Goal: Transaction & Acquisition: Purchase product/service

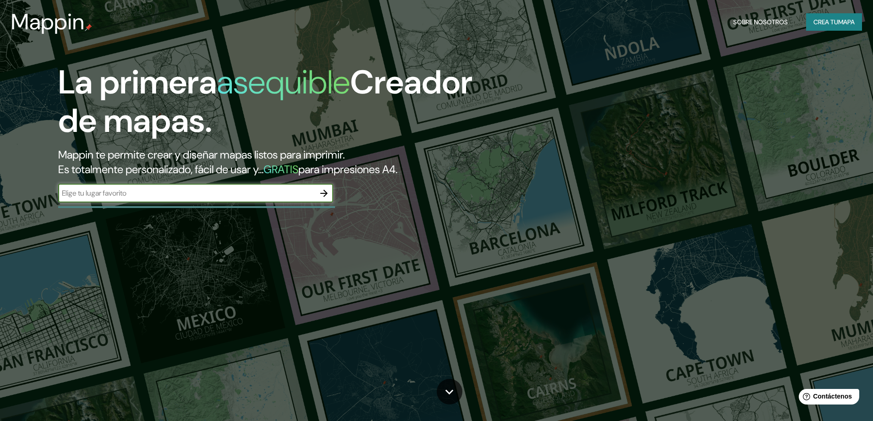
click at [205, 195] on input "text" at bounding box center [186, 193] width 257 height 11
click at [151, 193] on input "text" at bounding box center [186, 193] width 257 height 11
paste input "[STREET_ADDRESS][PERSON_NAME]"
type input "[STREET_ADDRESS][PERSON_NAME]"
click at [324, 194] on icon "button" at bounding box center [324, 193] width 11 height 11
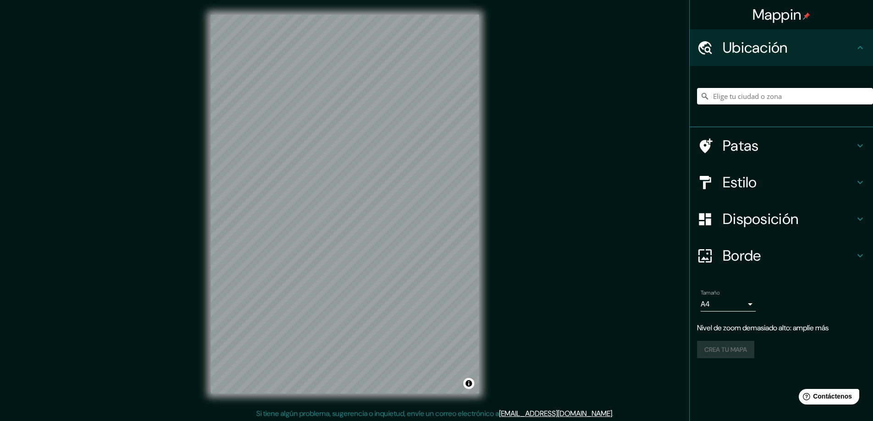
click at [142, 151] on div "Mappin Ubicación Patas Estilo Disposición Borde Elige un borde. Consejo : puede…" at bounding box center [436, 211] width 873 height 423
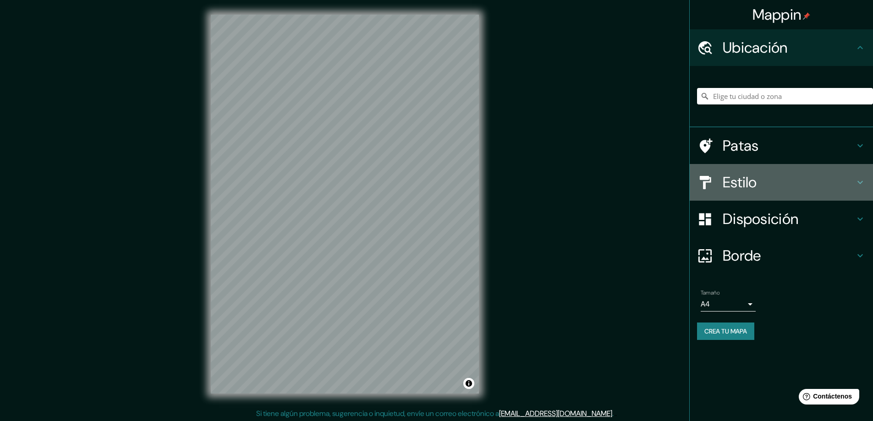
click at [799, 184] on h4 "Estilo" at bounding box center [789, 182] width 132 height 18
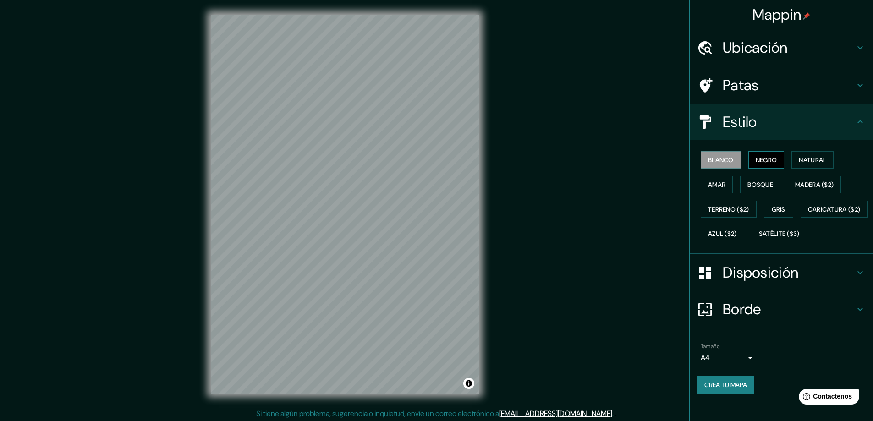
click at [764, 163] on font "Negro" at bounding box center [767, 160] width 22 height 8
click at [806, 160] on font "Natural" at bounding box center [813, 160] width 28 height 8
click at [764, 156] on font "Negro" at bounding box center [767, 160] width 22 height 8
click at [718, 158] on font "Blanco" at bounding box center [721, 160] width 26 height 8
click at [713, 181] on font "Amar" at bounding box center [716, 185] width 17 height 8
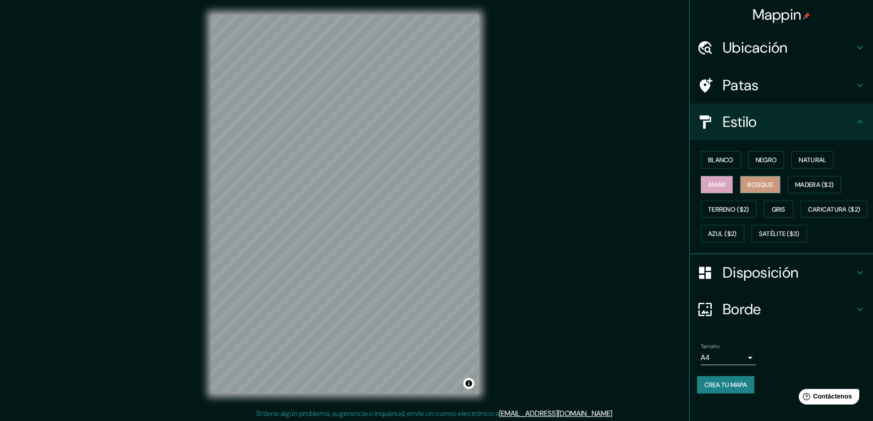
click at [748, 185] on font "Bosque" at bounding box center [761, 185] width 26 height 8
click at [799, 181] on font "Madera ($2)" at bounding box center [814, 185] width 39 height 8
click at [731, 206] on font "Terreno ($2)" at bounding box center [728, 209] width 41 height 8
click at [779, 207] on font "Gris" at bounding box center [779, 209] width 14 height 8
click at [808, 214] on font "Caricatura ($2)" at bounding box center [834, 209] width 53 height 8
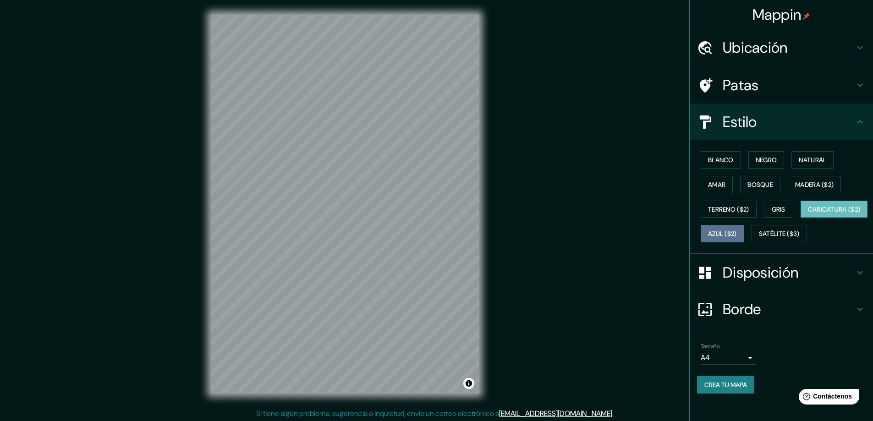
click at [737, 229] on font "Azul ($2)" at bounding box center [722, 234] width 29 height 12
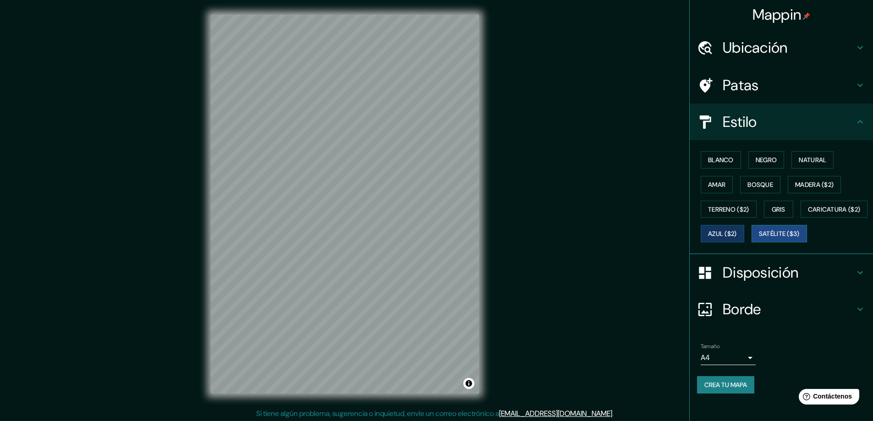
click at [759, 238] on font "Satélite ($3)" at bounding box center [779, 234] width 41 height 8
click at [717, 155] on font "Blanco" at bounding box center [721, 160] width 26 height 12
click at [763, 157] on font "Negro" at bounding box center [767, 160] width 22 height 8
click at [763, 161] on font "Negro" at bounding box center [767, 160] width 22 height 8
click at [756, 156] on font "Negro" at bounding box center [767, 160] width 22 height 8
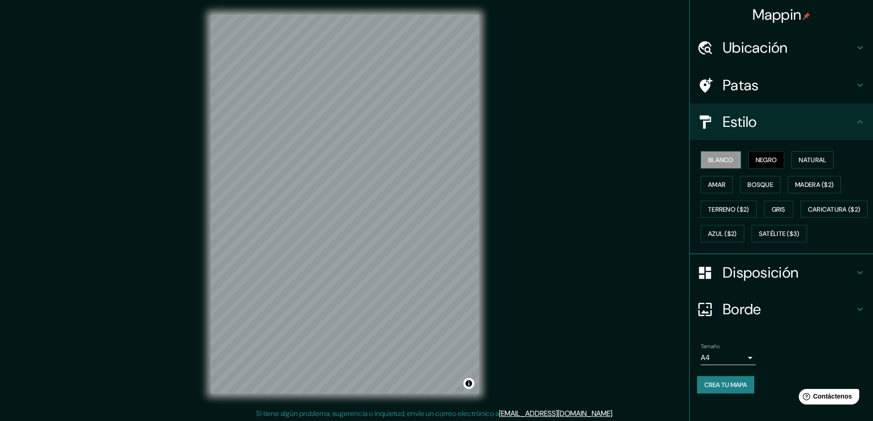
click at [731, 156] on button "Blanco" at bounding box center [721, 159] width 40 height 17
click at [804, 158] on font "Natural" at bounding box center [813, 160] width 28 height 8
click at [709, 182] on font "Amar" at bounding box center [716, 185] width 17 height 8
click at [754, 181] on font "Bosque" at bounding box center [761, 185] width 26 height 8
click at [722, 159] on font "Blanco" at bounding box center [721, 160] width 26 height 8
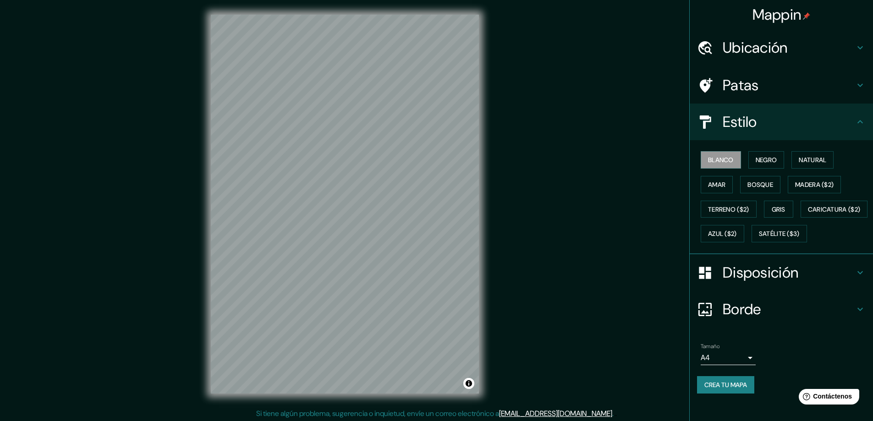
click at [768, 282] on font "Disposición" at bounding box center [761, 272] width 76 height 19
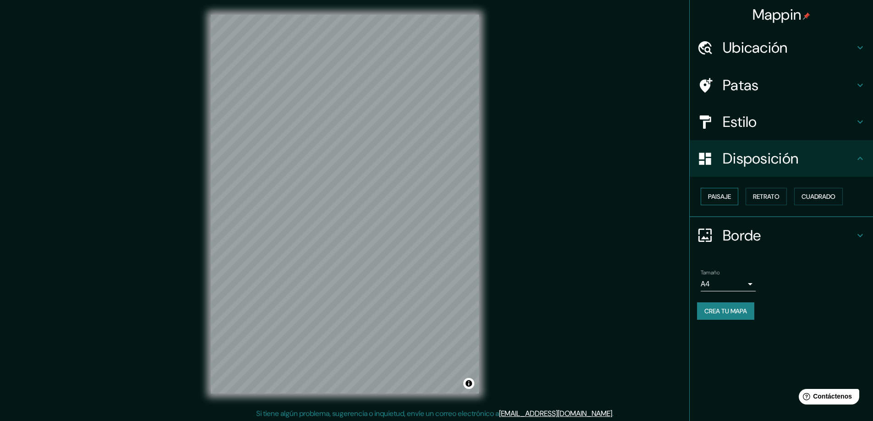
click at [724, 193] on font "Paisaje" at bounding box center [719, 197] width 23 height 8
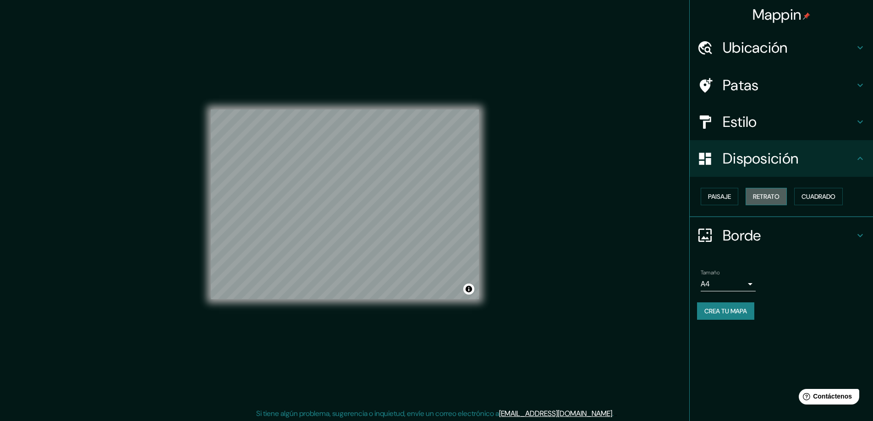
click at [763, 196] on font "Retrato" at bounding box center [766, 197] width 27 height 8
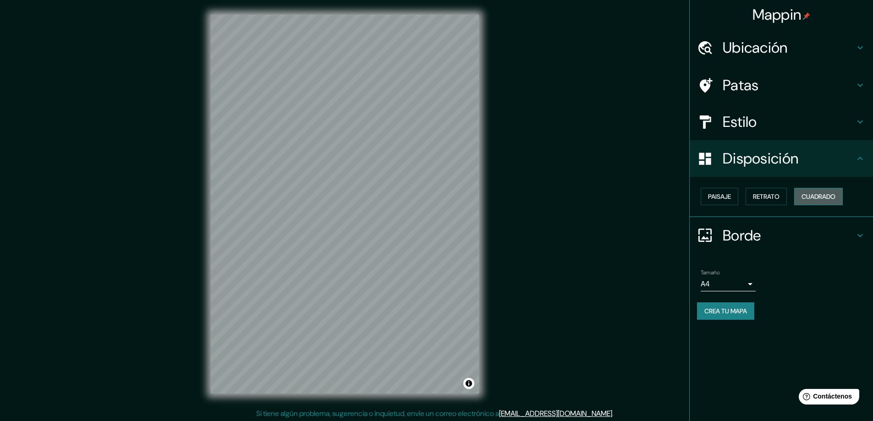
click at [815, 196] on font "Cuadrado" at bounding box center [819, 197] width 34 height 8
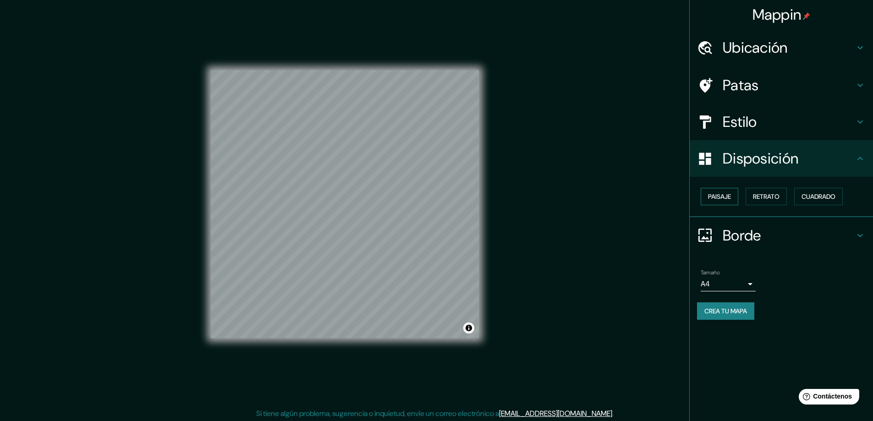
click at [733, 194] on button "Paisaje" at bounding box center [720, 196] width 38 height 17
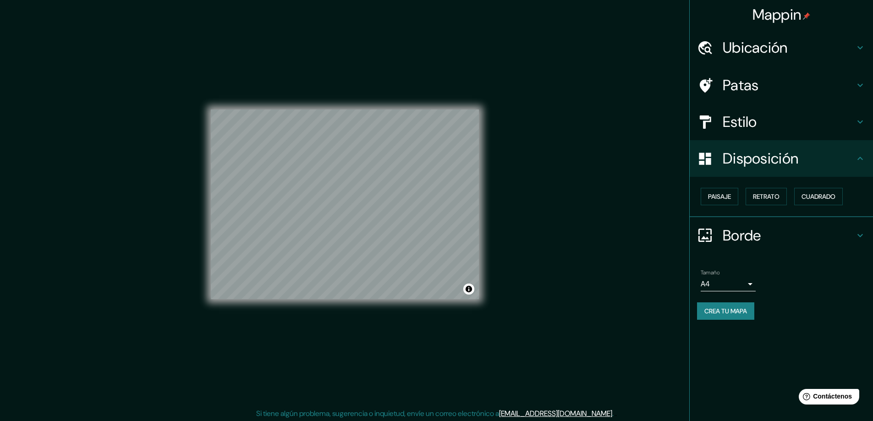
click at [749, 285] on body "Mappin Ubicación Patas Estilo Disposición Paisaje Retrato Cuadrado Borde Elige …" at bounding box center [436, 210] width 873 height 421
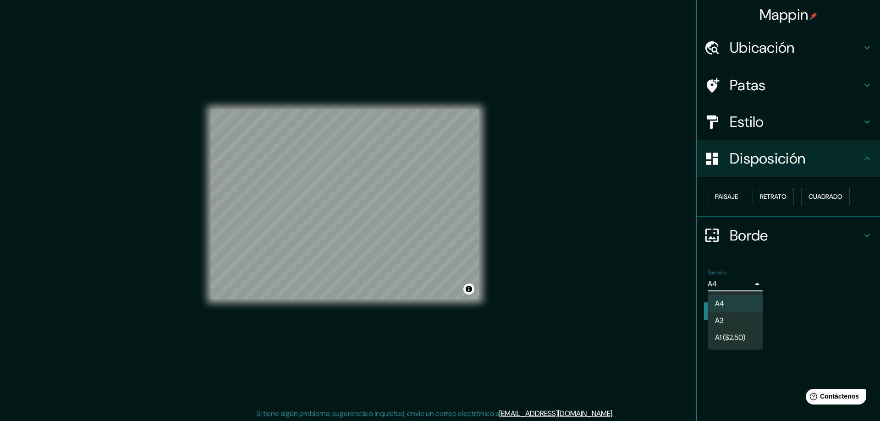
click at [732, 303] on li "A4" at bounding box center [735, 303] width 55 height 17
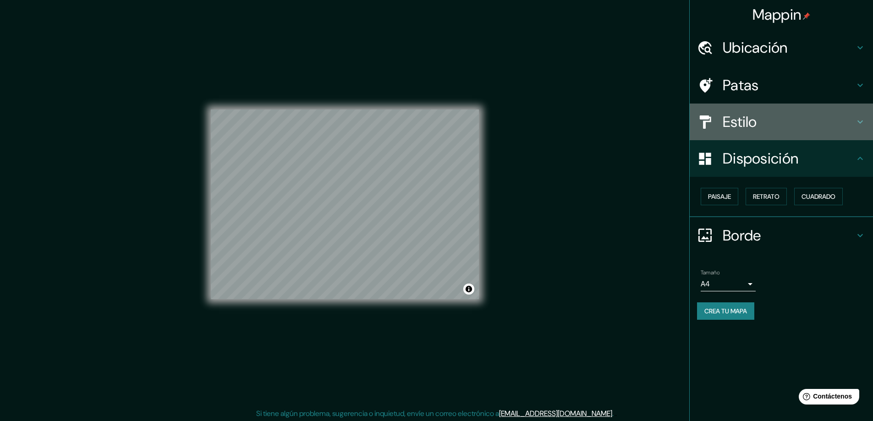
click at [761, 120] on h4 "Estilo" at bounding box center [789, 122] width 132 height 18
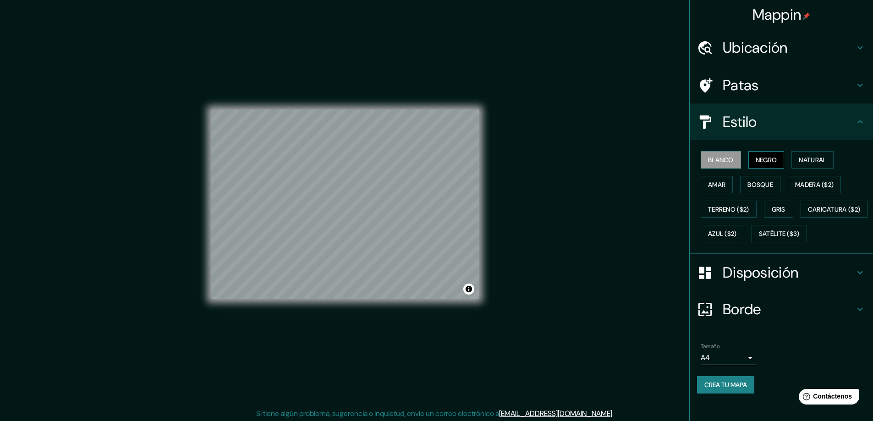
click at [756, 159] on font "Negro" at bounding box center [767, 160] width 22 height 8
click at [726, 160] on font "Blanco" at bounding box center [721, 160] width 26 height 8
click at [800, 160] on font "Natural" at bounding box center [813, 160] width 28 height 8
click at [715, 181] on font "Amar" at bounding box center [716, 185] width 17 height 8
click at [748, 183] on font "Bosque" at bounding box center [761, 185] width 26 height 8
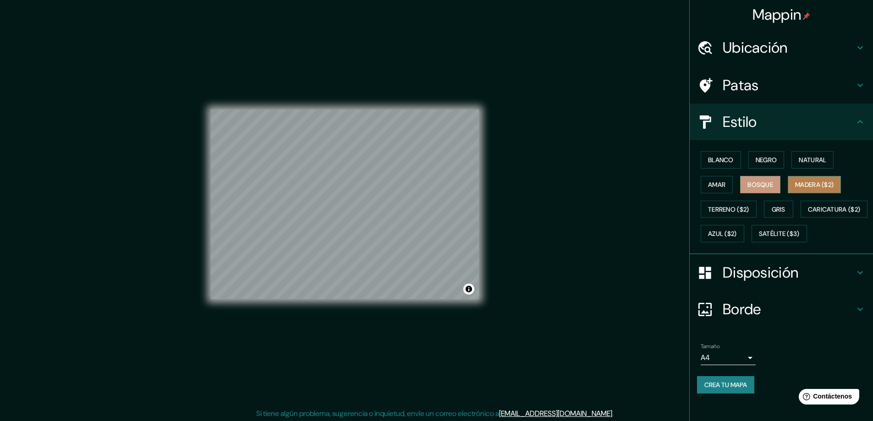
click at [795, 185] on font "Madera ($2)" at bounding box center [814, 185] width 39 height 8
click at [710, 204] on font "Terreno ($2)" at bounding box center [728, 210] width 41 height 12
click at [772, 204] on font "Gris" at bounding box center [779, 210] width 14 height 12
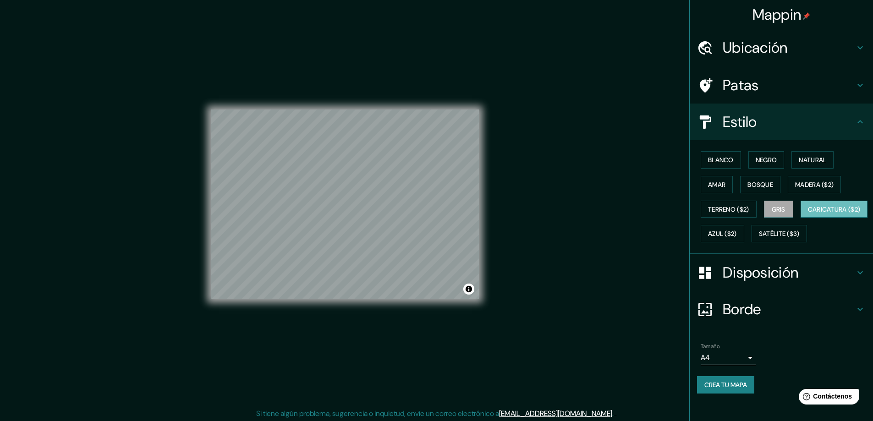
click at [808, 214] on font "Caricatura ($2)" at bounding box center [834, 209] width 53 height 8
click at [737, 234] on font "Azul ($2)" at bounding box center [722, 234] width 29 height 8
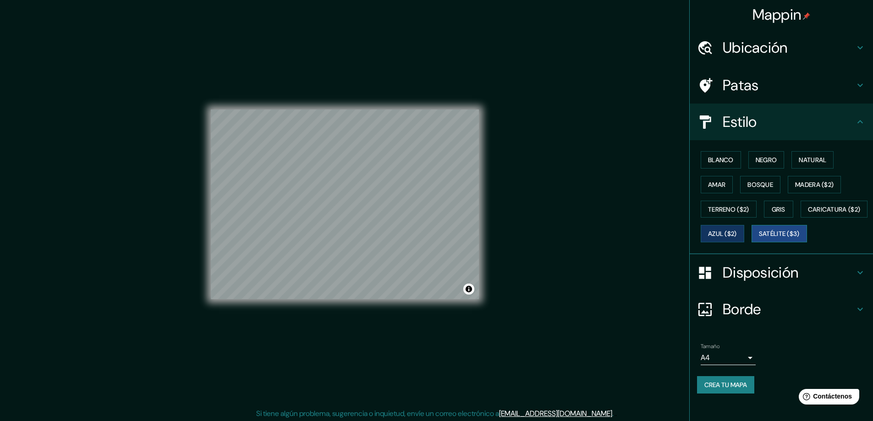
click at [759, 240] on font "Satélite ($3)" at bounding box center [779, 234] width 41 height 12
click at [723, 205] on font "Terreno ($2)" at bounding box center [728, 209] width 41 height 8
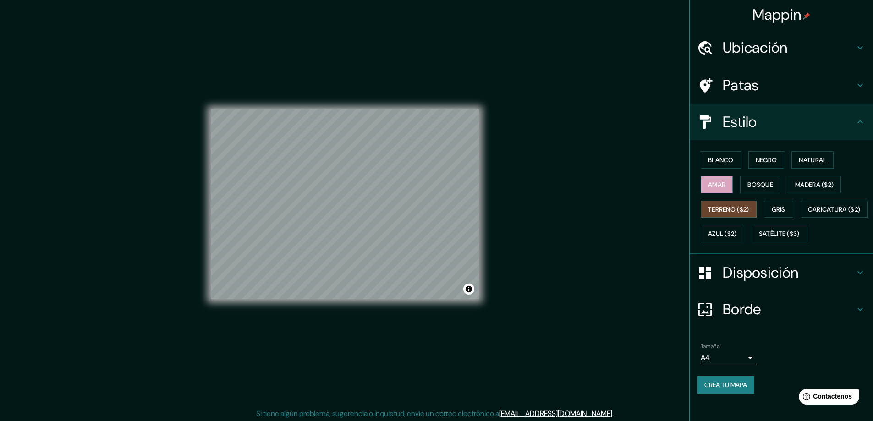
click at [717, 188] on font "Amar" at bounding box center [716, 185] width 17 height 8
click at [755, 189] on font "Bosque" at bounding box center [761, 185] width 26 height 12
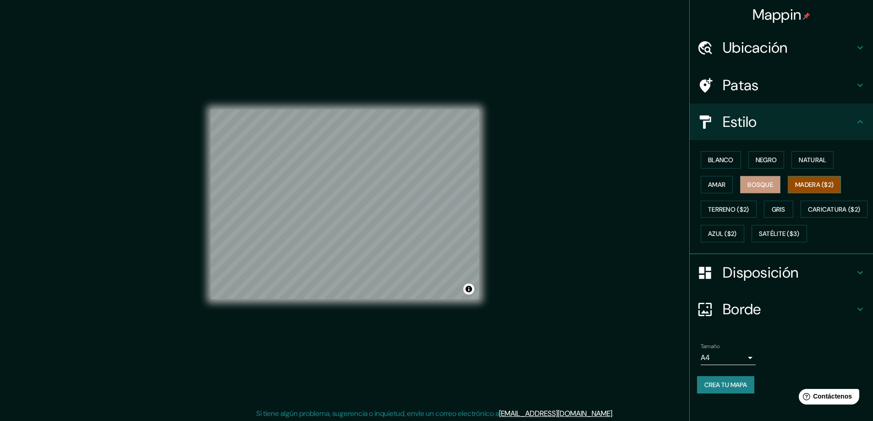
click at [799, 188] on font "Madera ($2)" at bounding box center [814, 185] width 39 height 8
click at [762, 319] on h4 "Borde" at bounding box center [789, 309] width 132 height 18
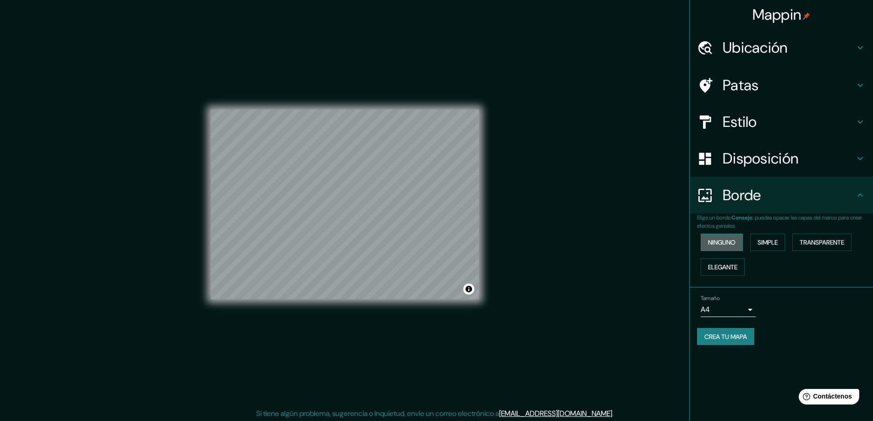
click at [730, 246] on font "Ninguno" at bounding box center [722, 242] width 28 height 8
click at [773, 247] on font "Simple" at bounding box center [768, 243] width 20 height 12
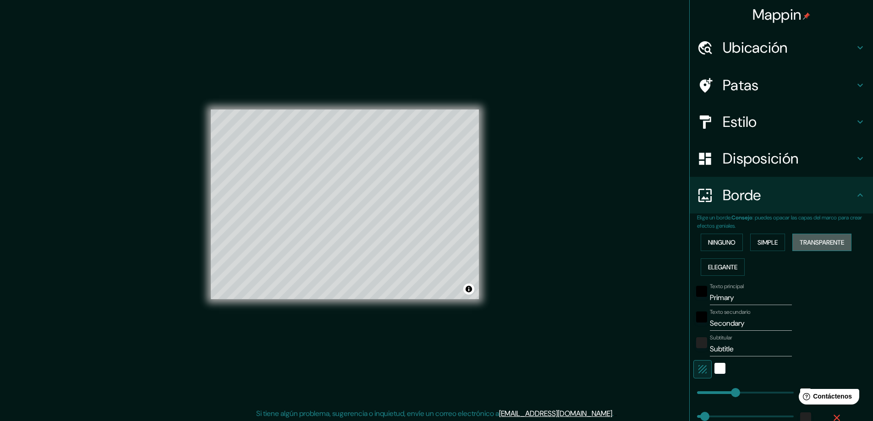
click at [826, 243] on font "Transparente" at bounding box center [822, 242] width 44 height 8
click at [371, 110] on div at bounding box center [345, 110] width 268 height 0
click at [820, 243] on font "Transparente" at bounding box center [822, 242] width 44 height 8
type input "281"
type input "47"
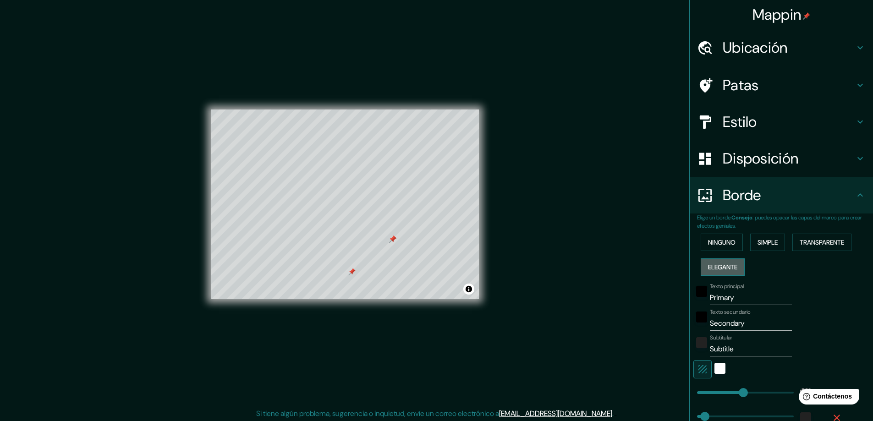
click at [718, 268] on font "Elegante" at bounding box center [722, 267] width 29 height 8
click at [839, 245] on font "Transparente" at bounding box center [822, 242] width 44 height 8
click at [372, 110] on div at bounding box center [345, 110] width 268 height 0
drag, startPoint x: 741, startPoint y: 299, endPoint x: 685, endPoint y: 299, distance: 55.9
click at [690, 299] on div "Elige un borde. Consejo : puedes opacar las capas del marco para crear efectos …" at bounding box center [781, 335] width 183 height 242
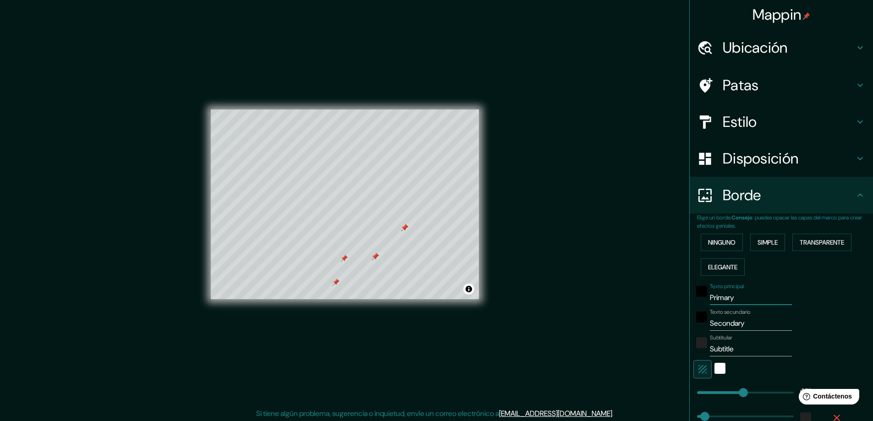
paste input "Cuenca 11, Ál"
type input "Cuenca 11, Ál"
type input "281"
type input "47"
drag, startPoint x: 737, startPoint y: 298, endPoint x: 760, endPoint y: 298, distance: 22.9
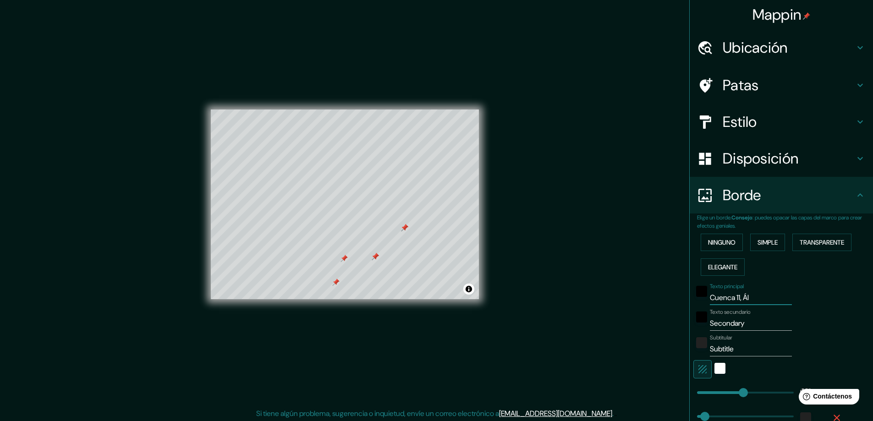
click at [760, 298] on input "Cuenca 11, Ál" at bounding box center [751, 298] width 82 height 15
type input "[GEOGRAPHIC_DATA] 11,"
type input "281"
type input "47"
type input "[GEOGRAPHIC_DATA] 11"
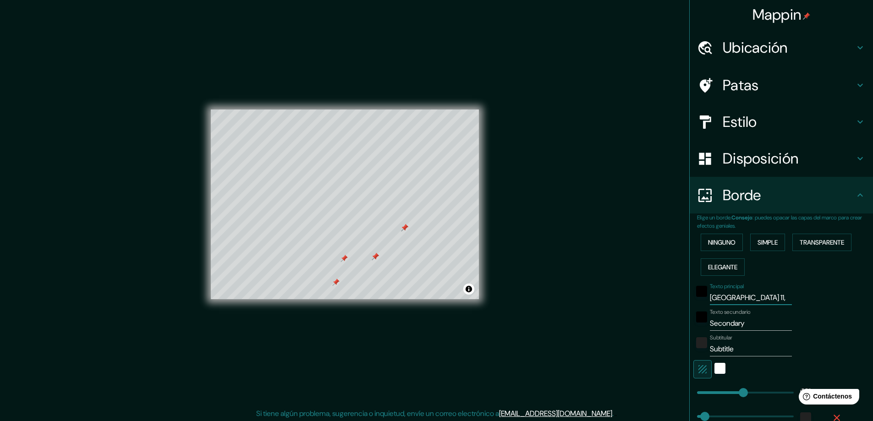
type input "281"
type input "47"
type input "[GEOGRAPHIC_DATA] 11"
drag, startPoint x: 744, startPoint y: 322, endPoint x: 688, endPoint y: 321, distance: 55.5
click at [694, 321] on div "Texto secundario Secondary" at bounding box center [769, 320] width 150 height 22
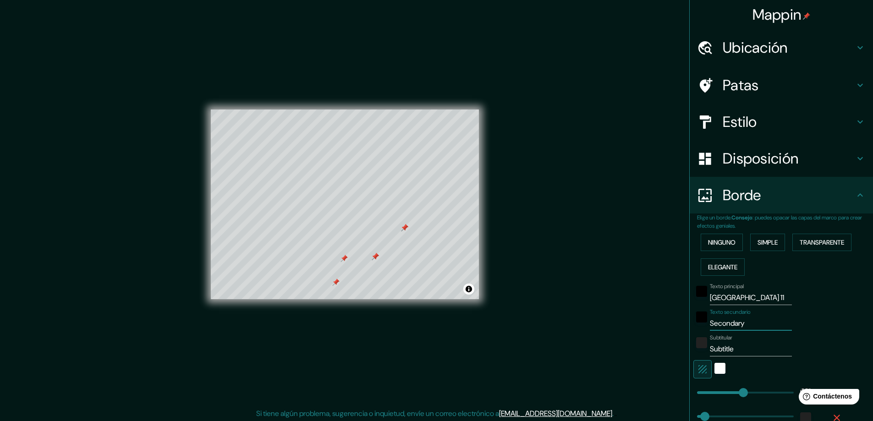
paste input "[STREET_ADDRESS][PERSON_NAME],"
type input "[STREET_ADDRESS][PERSON_NAME],"
type input "281"
type input "47"
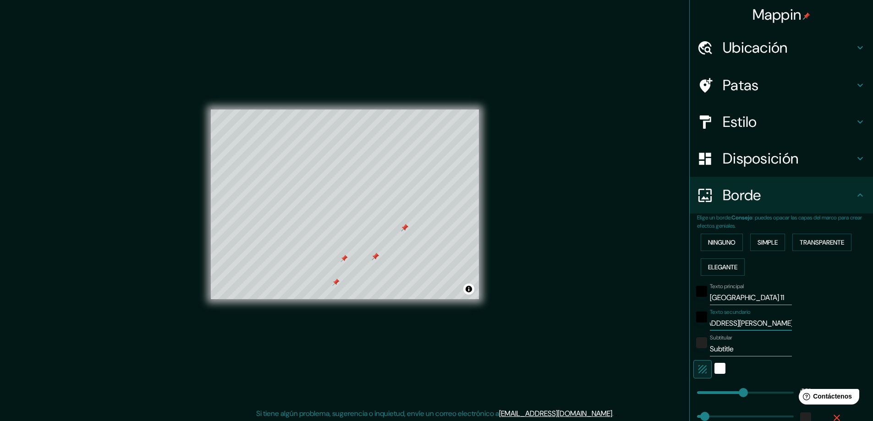
click at [710, 323] on input "[STREET_ADDRESS][PERSON_NAME]," at bounding box center [751, 323] width 82 height 15
type input "[STREET_ADDRESS][PERSON_NAME],"
type input "281"
type input "47"
type input "Cuenca 11Álamos, [PERSON_NAME],"
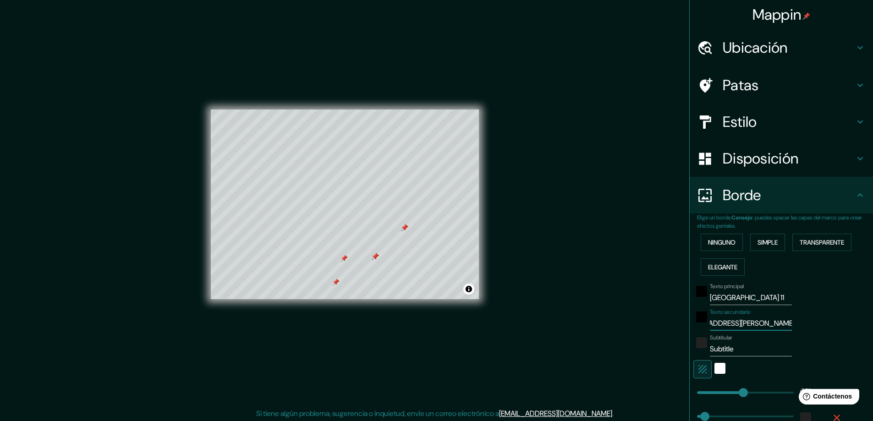
type input "281"
type input "47"
type input "Cuenca 1Álamos, [PERSON_NAME],"
type input "281"
type input "47"
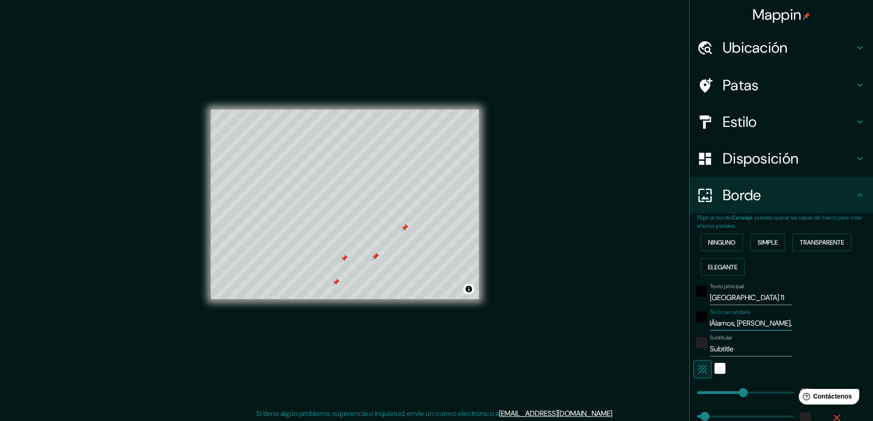
type input "Cuenca Álamos, [PERSON_NAME],"
type input "281"
type input "47"
type input "CuencaÁlamos, [PERSON_NAME],"
type input "281"
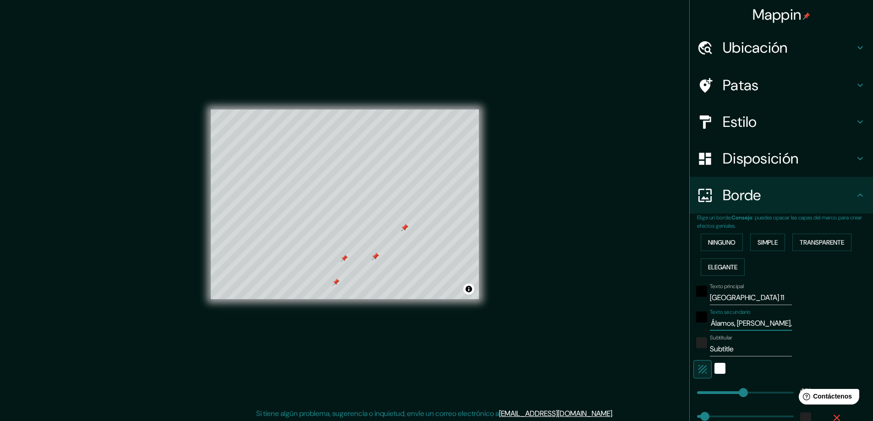
type input "47"
type input "CuencÁlamos, [PERSON_NAME],"
type input "281"
type input "47"
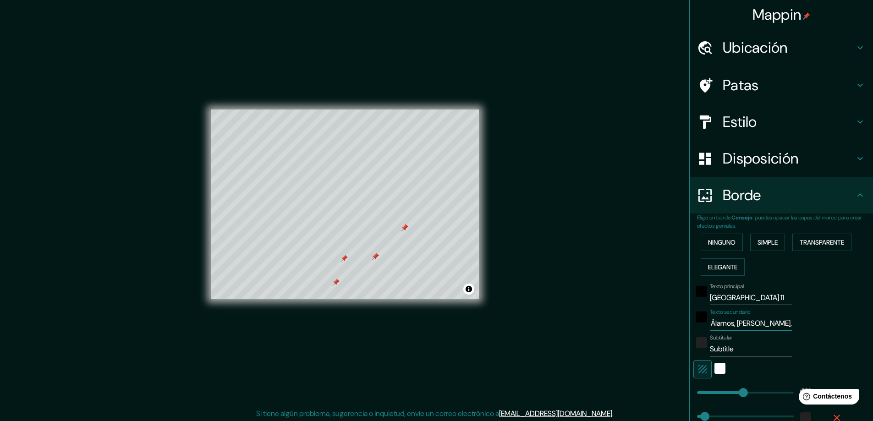
type input "CuenÁlamos, [PERSON_NAME],"
type input "281"
type input "47"
type input "CueÁlamos, [PERSON_NAME],"
type input "281"
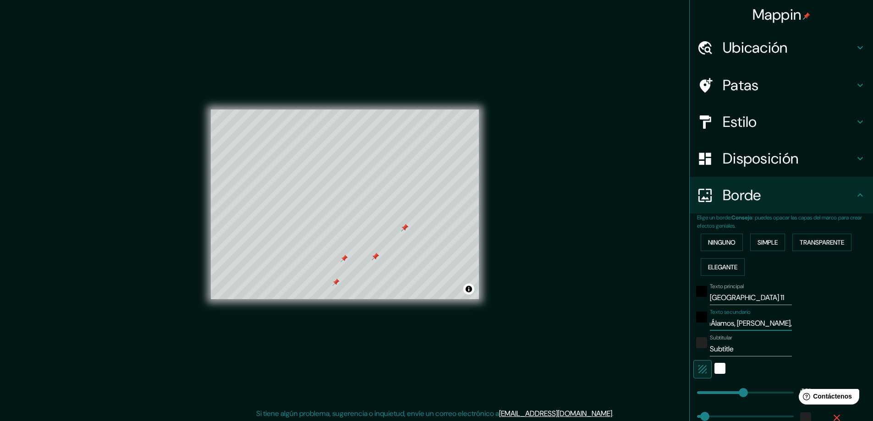
type input "47"
type input "CuÁlamos, [PERSON_NAME],"
type input "281"
type input "47"
type input "Álamos, [PERSON_NAME],"
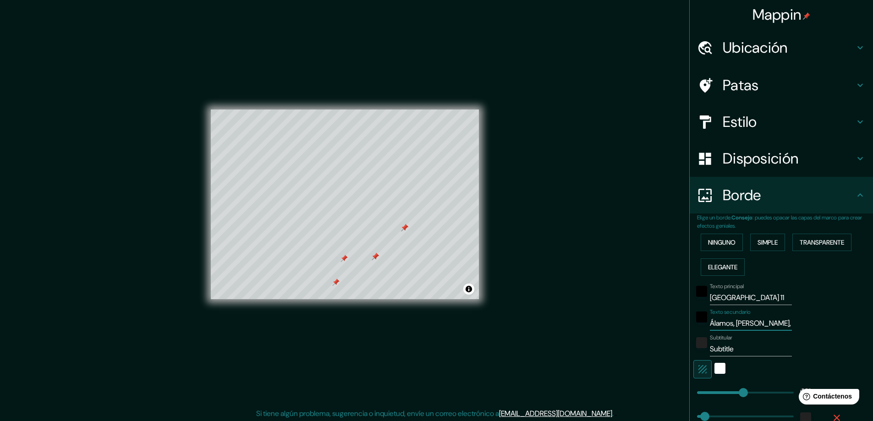
type input "281"
type input "47"
type input "Álamos, [PERSON_NAME],"
drag, startPoint x: 745, startPoint y: 351, endPoint x: 684, endPoint y: 351, distance: 61.0
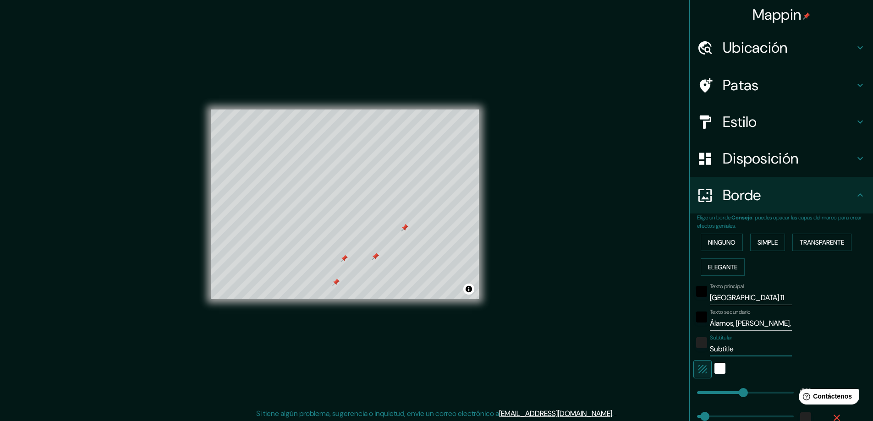
click at [690, 351] on div "Elige un borde. Consejo : puedes opacar las capas del marco para crear efectos …" at bounding box center [781, 335] width 183 height 242
type input "C"
type input "281"
type input "47"
type input "CD"
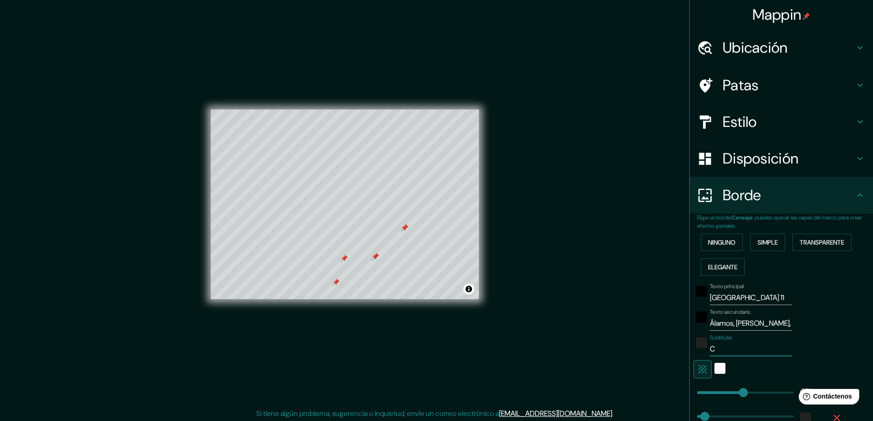
type input "281"
type input "47"
type input "CDM"
type input "281"
type input "47"
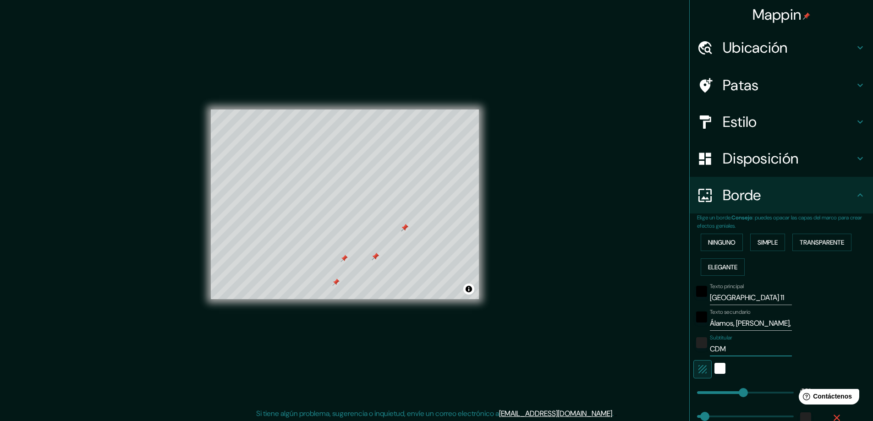
type input "CDMX"
type input "281"
type input "47"
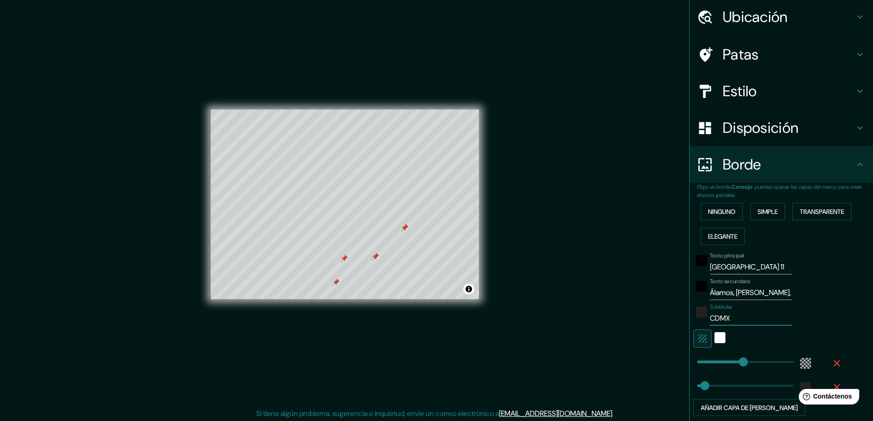
scroll to position [46, 0]
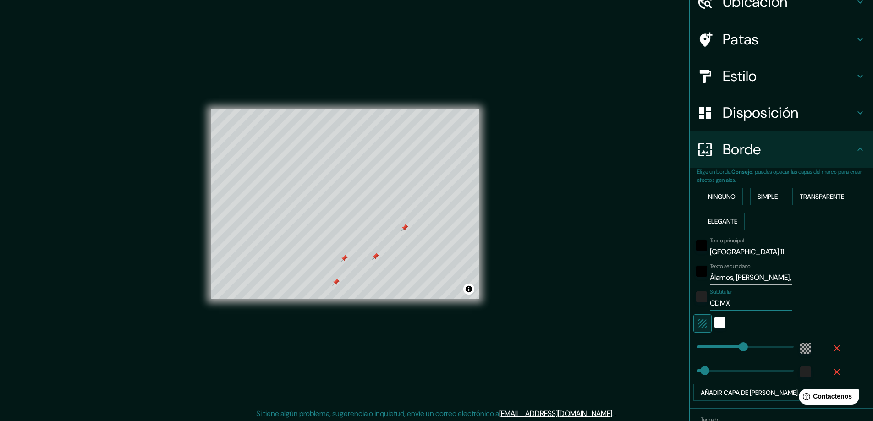
type input "281"
type input "CDMX"
type input "22"
drag, startPoint x: 738, startPoint y: 350, endPoint x: 694, endPoint y: 352, distance: 43.6
type input "47"
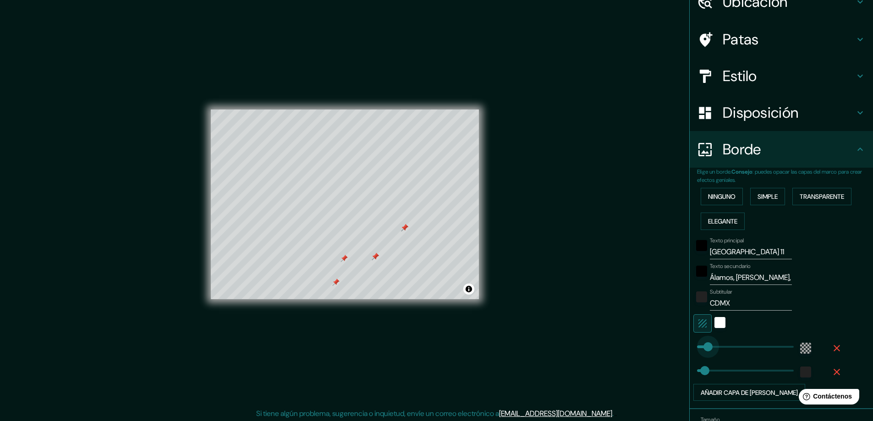
type input "78"
drag, startPoint x: 695, startPoint y: 349, endPoint x: 704, endPoint y: 347, distance: 9.4
type input "0"
drag, startPoint x: 698, startPoint y: 370, endPoint x: 689, endPoint y: 369, distance: 8.7
drag, startPoint x: 689, startPoint y: 369, endPoint x: 681, endPoint y: 370, distance: 8.8
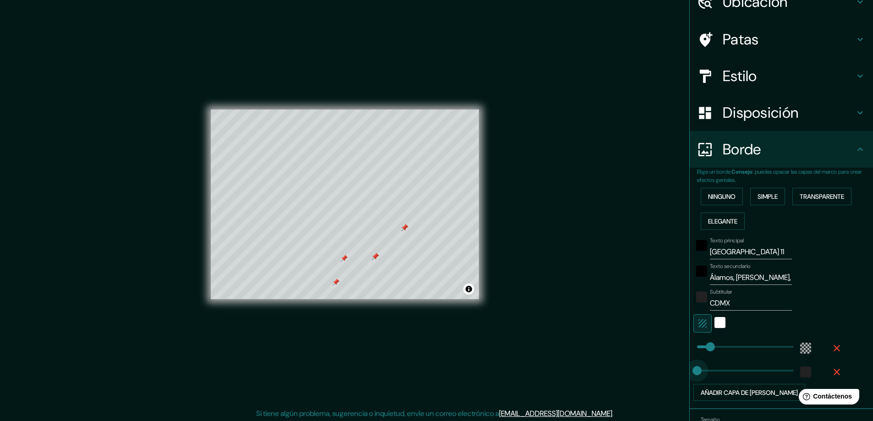
click at [681, 370] on div "Mappin Ubicación Patas Estilo Disposición Borde Elige un borde. Consejo : puede…" at bounding box center [436, 211] width 873 height 423
type input "542"
drag, startPoint x: 692, startPoint y: 372, endPoint x: 780, endPoint y: 372, distance: 87.6
type input "0"
drag, startPoint x: 778, startPoint y: 371, endPoint x: 686, endPoint y: 375, distance: 92.7
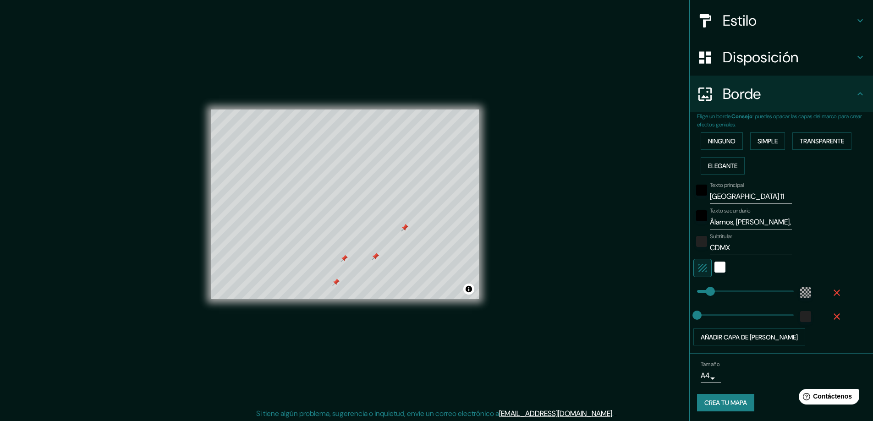
scroll to position [103, 0]
click at [393, 222] on div at bounding box center [393, 218] width 7 height 7
click at [378, 238] on div at bounding box center [376, 236] width 7 height 7
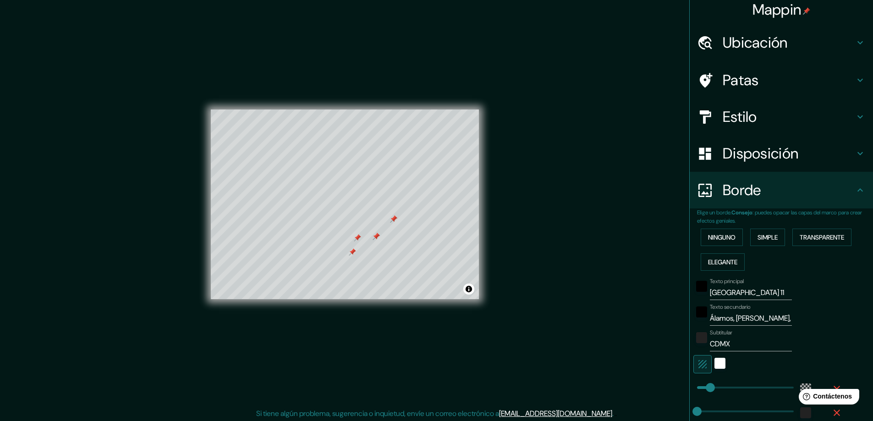
scroll to position [0, 0]
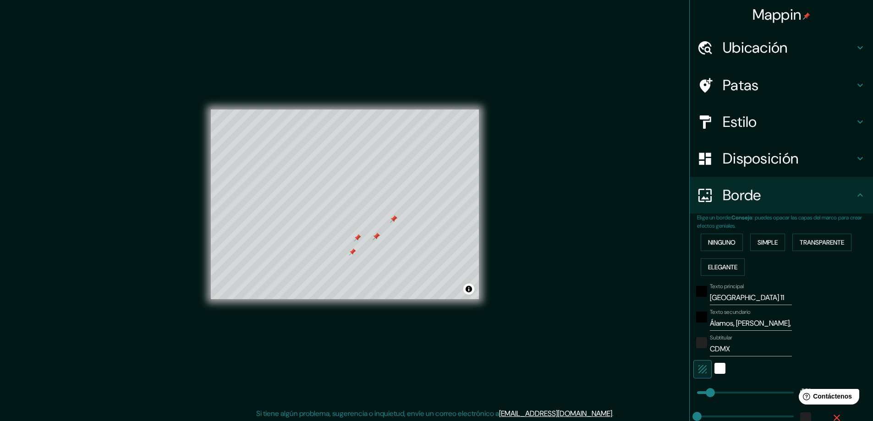
click at [799, 48] on h4 "Ubicación" at bounding box center [789, 48] width 132 height 18
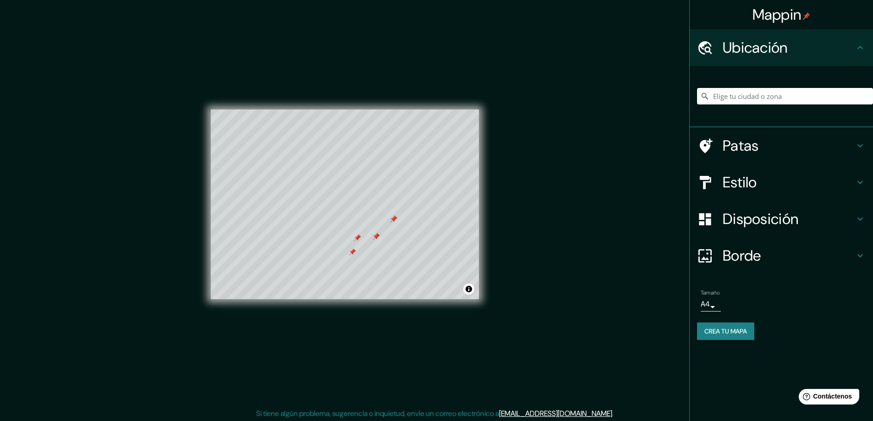
click at [736, 139] on font "Patas" at bounding box center [741, 145] width 36 height 19
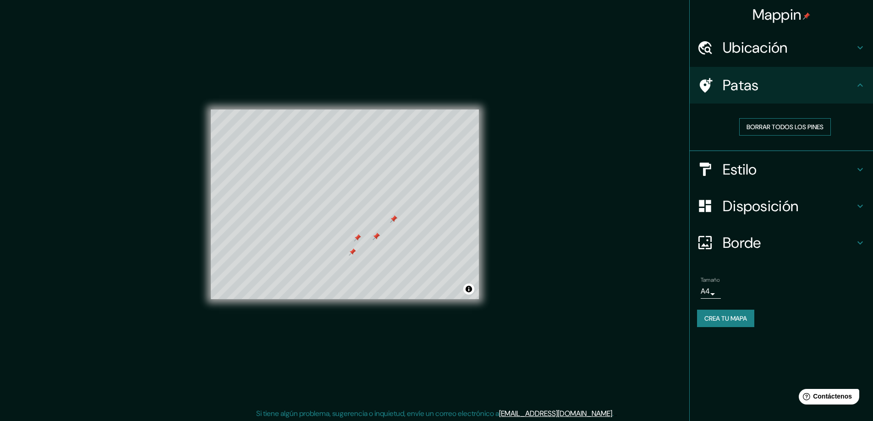
click at [770, 127] on font "Borrar todos los pines" at bounding box center [785, 127] width 77 height 8
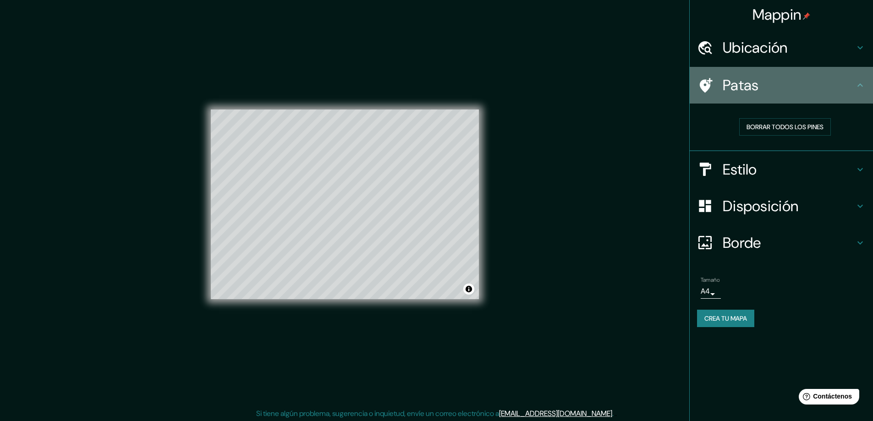
click at [756, 95] on div "Patas" at bounding box center [781, 85] width 183 height 37
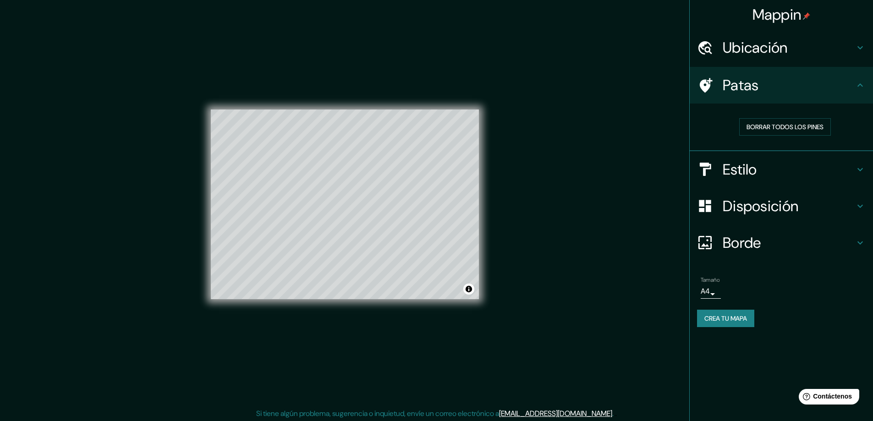
click at [751, 172] on font "Estilo" at bounding box center [740, 169] width 34 height 19
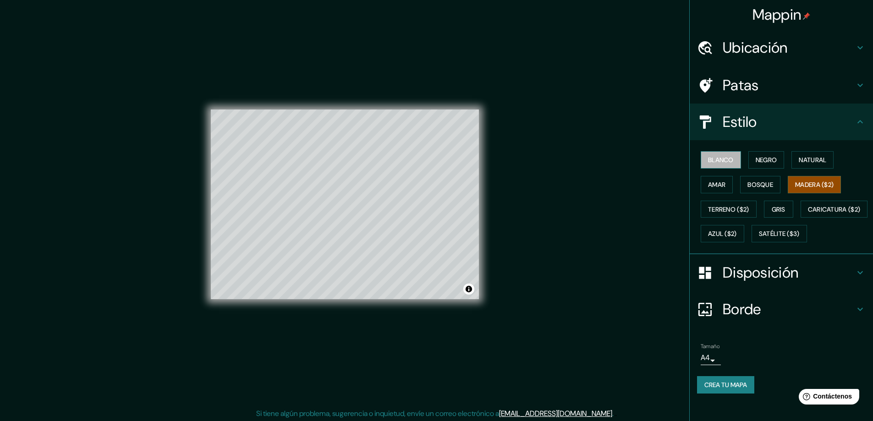
click at [719, 165] on font "Blanco" at bounding box center [721, 160] width 26 height 12
click at [764, 166] on button "Negro" at bounding box center [767, 159] width 36 height 17
click at [807, 167] on button "Natural" at bounding box center [813, 159] width 42 height 17
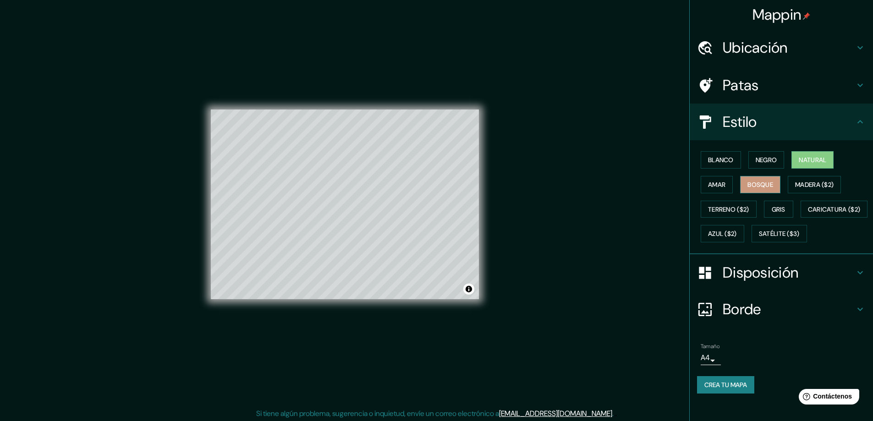
click at [764, 188] on font "Bosque" at bounding box center [761, 185] width 26 height 8
click at [730, 185] on div "Blanco Negro Natural Amar Bosque Madera ($2) Terreno ($2) Gris Caricatura ($2) …" at bounding box center [785, 197] width 176 height 99
click at [829, 185] on font "Madera ($2)" at bounding box center [814, 185] width 39 height 8
click at [766, 52] on font "Ubicación" at bounding box center [755, 47] width 65 height 19
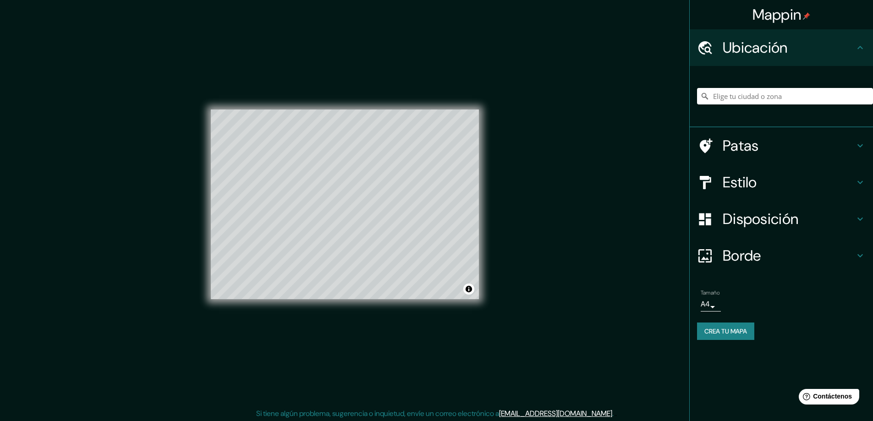
click at [766, 52] on font "Ubicación" at bounding box center [755, 47] width 65 height 19
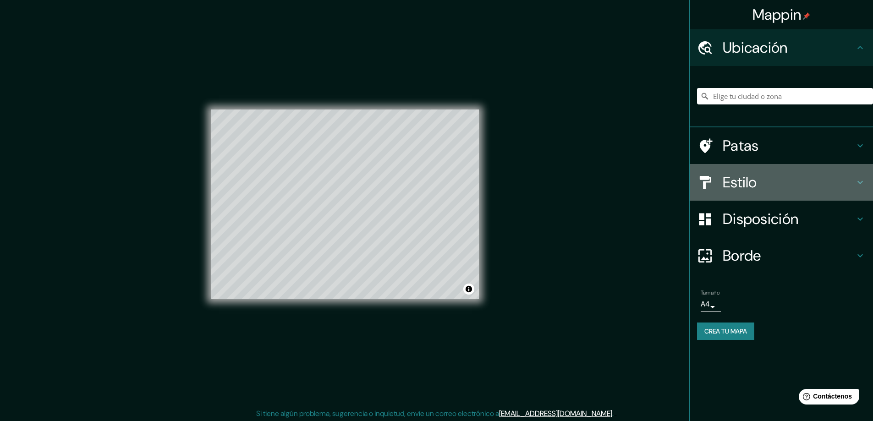
click at [765, 177] on h4 "Estilo" at bounding box center [789, 182] width 132 height 18
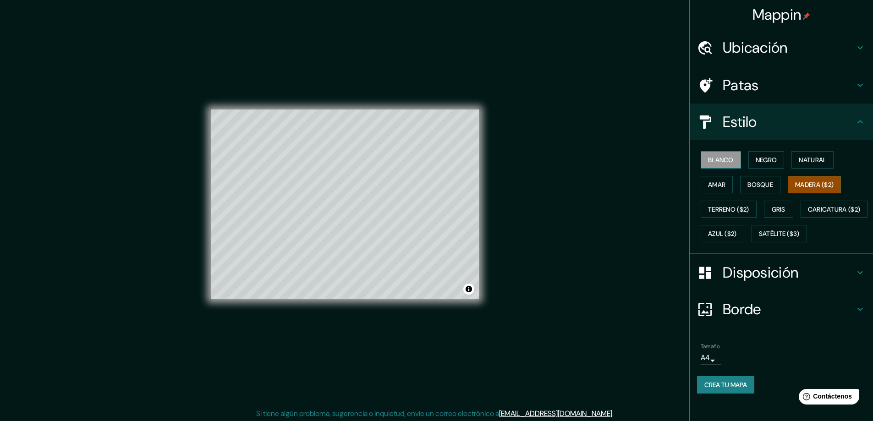
click at [728, 158] on font "Blanco" at bounding box center [721, 160] width 26 height 8
click at [763, 161] on font "Negro" at bounding box center [767, 160] width 22 height 8
click at [775, 164] on button "Negro" at bounding box center [767, 159] width 36 height 17
click at [814, 163] on font "Natural" at bounding box center [813, 160] width 28 height 8
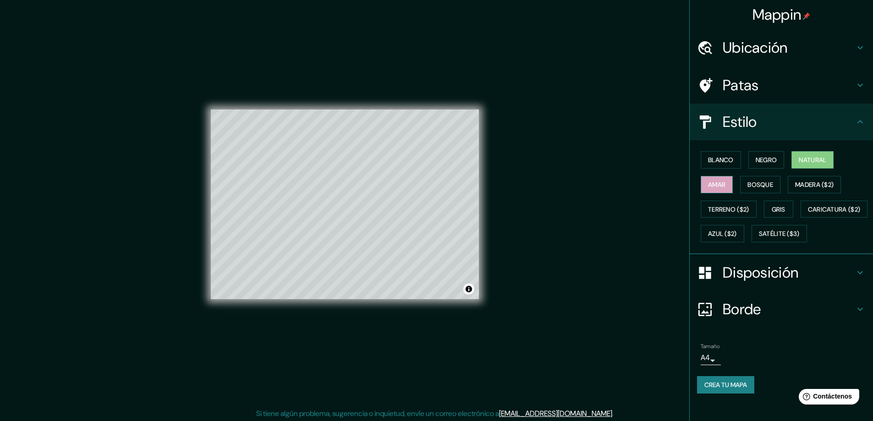
click at [719, 186] on font "Amar" at bounding box center [716, 185] width 17 height 8
click at [755, 186] on font "Bosque" at bounding box center [761, 185] width 26 height 8
click at [712, 186] on font "Amar" at bounding box center [716, 185] width 17 height 8
click at [758, 187] on font "Bosque" at bounding box center [761, 185] width 26 height 8
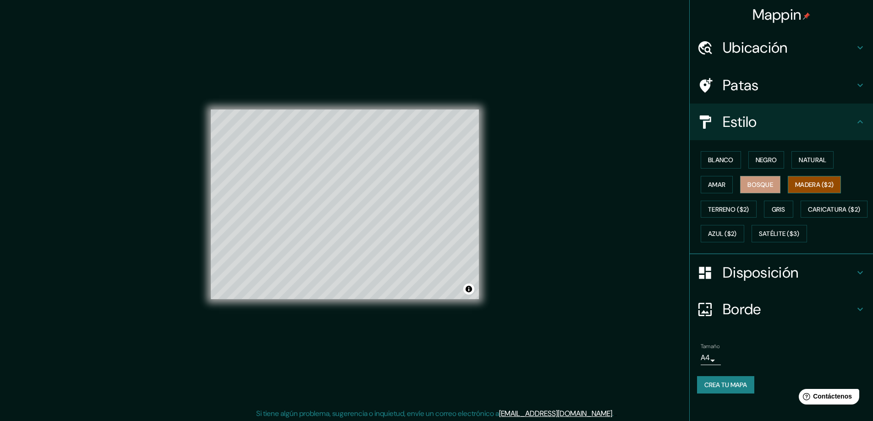
click at [816, 182] on font "Madera ($2)" at bounding box center [814, 185] width 39 height 8
click at [726, 210] on font "Terreno ($2)" at bounding box center [728, 209] width 41 height 8
click at [775, 209] on font "Gris" at bounding box center [779, 209] width 14 height 8
click at [777, 282] on font "Disposición" at bounding box center [761, 272] width 76 height 19
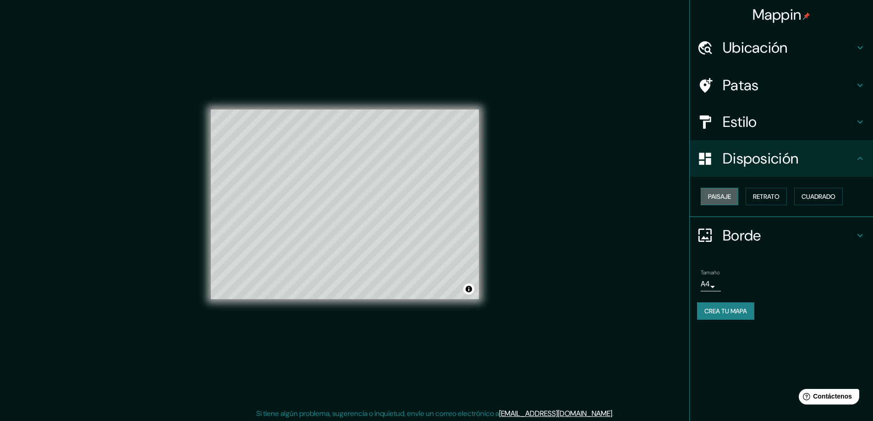
click at [728, 202] on font "Paisaje" at bounding box center [719, 197] width 23 height 12
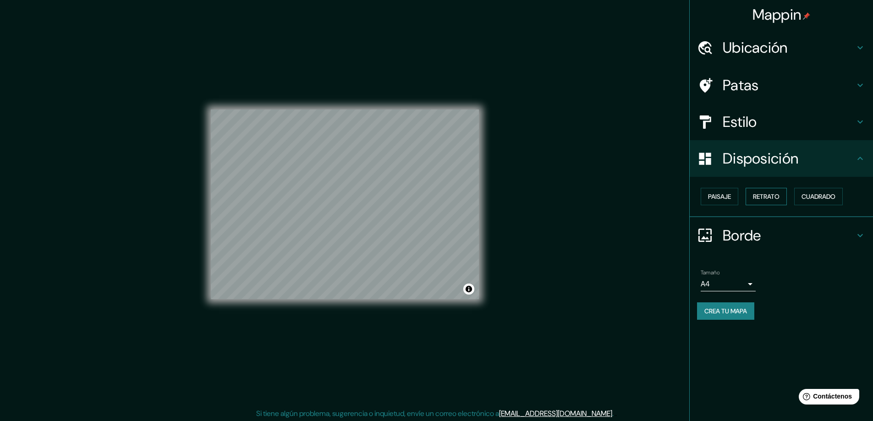
click at [767, 199] on font "Retrato" at bounding box center [766, 197] width 27 height 8
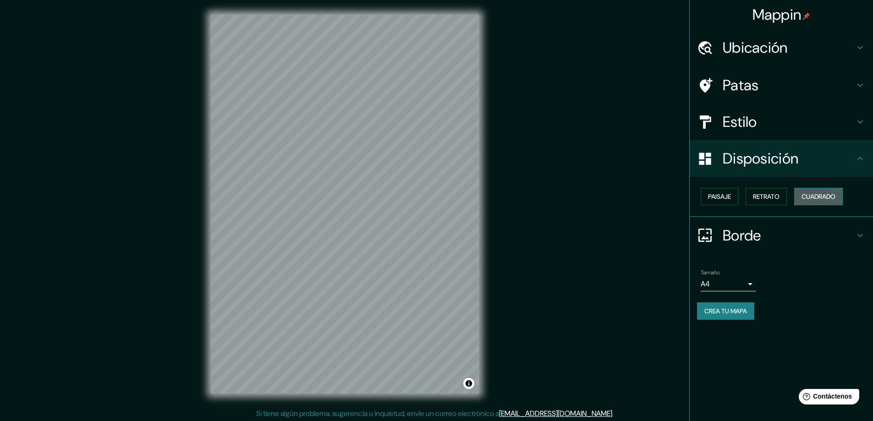
click at [821, 198] on font "Cuadrado" at bounding box center [819, 197] width 34 height 8
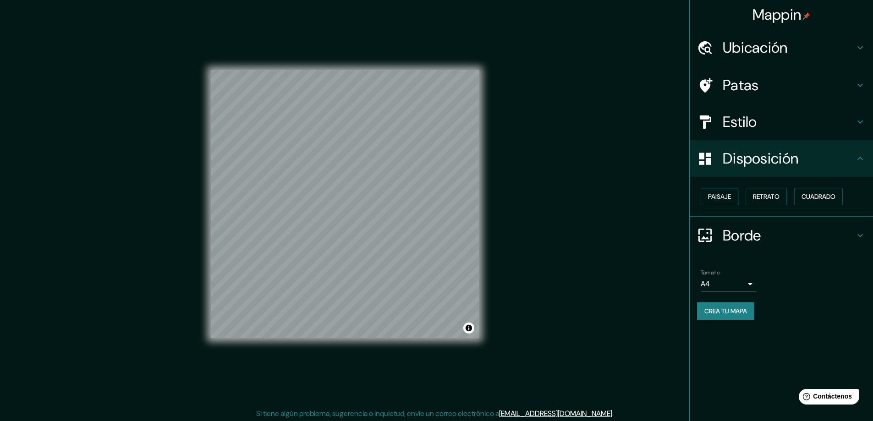
click at [731, 200] on font "Paisaje" at bounding box center [719, 197] width 23 height 8
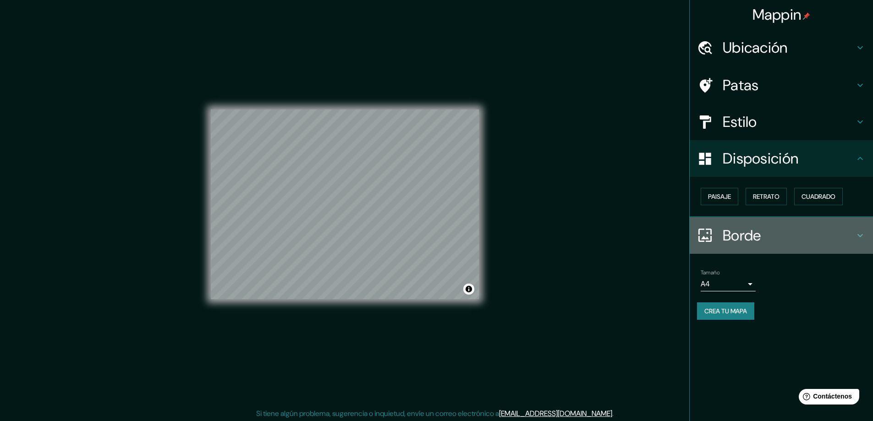
click at [736, 231] on font "Borde" at bounding box center [742, 235] width 39 height 19
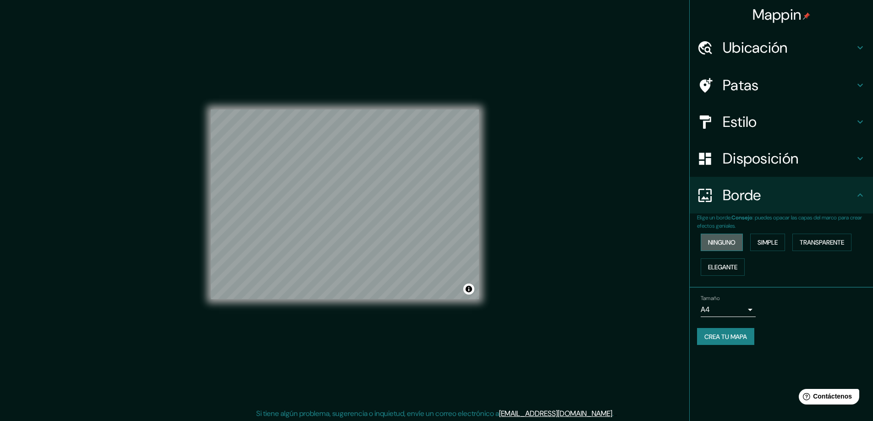
click at [736, 237] on font "Ninguno" at bounding box center [722, 243] width 28 height 12
click at [770, 238] on font "Simple" at bounding box center [768, 242] width 20 height 8
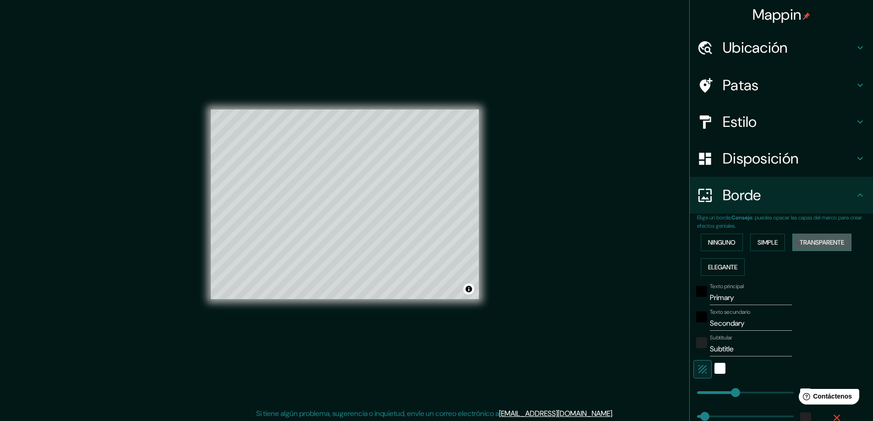
click at [801, 240] on font "Transparente" at bounding box center [822, 242] width 44 height 8
click at [723, 262] on font "Elegante" at bounding box center [722, 267] width 29 height 12
click at [726, 246] on font "Ninguno" at bounding box center [722, 242] width 28 height 8
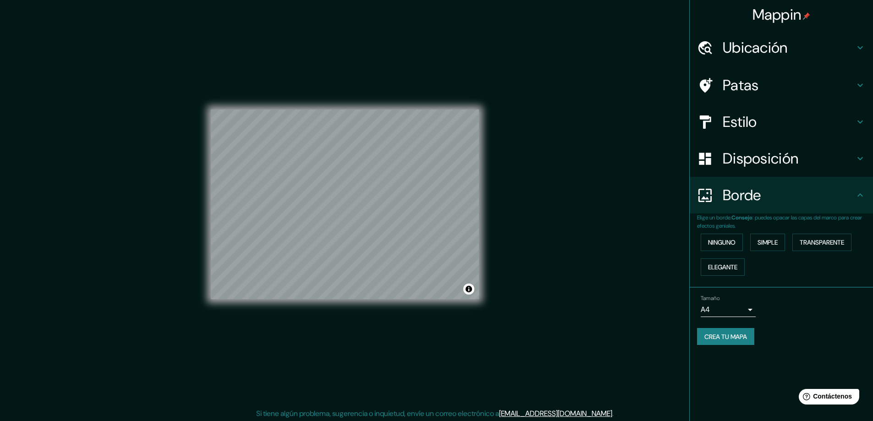
click at [759, 118] on h4 "Estilo" at bounding box center [789, 122] width 132 height 18
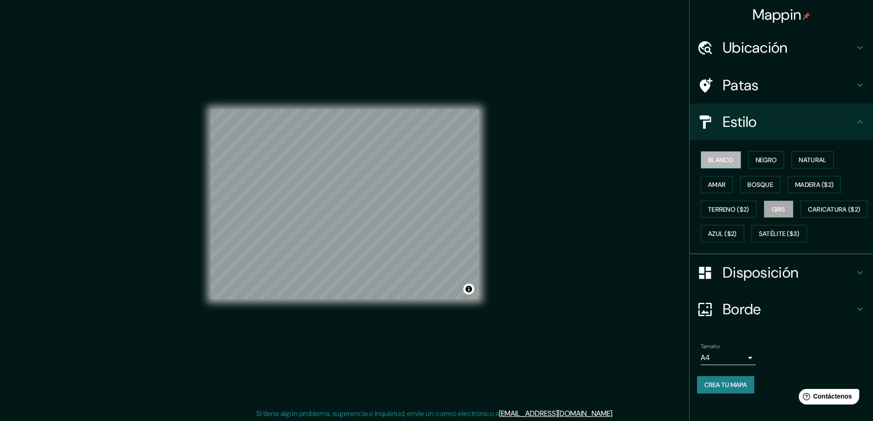
click at [719, 163] on font "Blanco" at bounding box center [721, 160] width 26 height 8
click at [756, 161] on font "Negro" at bounding box center [767, 160] width 22 height 8
click at [806, 183] on font "Madera ($2)" at bounding box center [814, 185] width 39 height 8
click at [760, 160] on font "Negro" at bounding box center [767, 160] width 22 height 8
click at [758, 156] on font "Negro" at bounding box center [767, 160] width 22 height 8
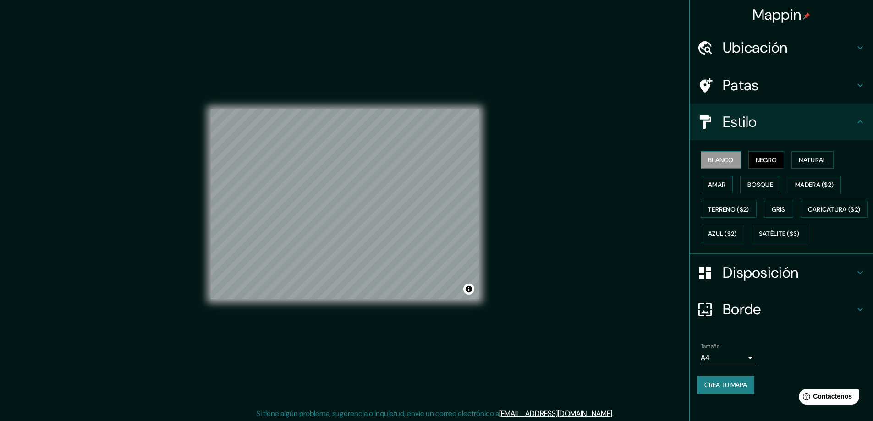
click at [716, 160] on font "Blanco" at bounding box center [721, 160] width 26 height 8
click at [757, 162] on font "Negro" at bounding box center [767, 160] width 22 height 8
click at [802, 160] on font "Natural" at bounding box center [813, 160] width 28 height 8
click at [721, 180] on button "Amar" at bounding box center [717, 184] width 32 height 17
click at [759, 182] on font "Bosque" at bounding box center [761, 185] width 26 height 8
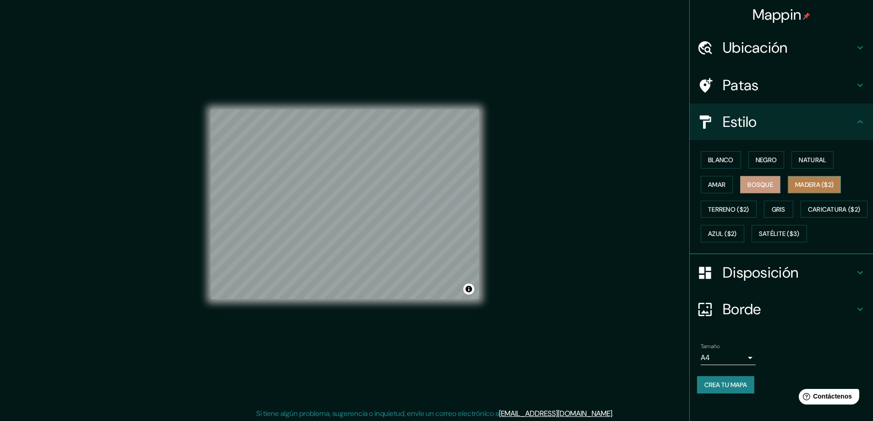
click at [796, 184] on font "Madera ($2)" at bounding box center [814, 185] width 39 height 8
click at [781, 208] on font "Gris" at bounding box center [779, 209] width 14 height 8
click at [741, 208] on font "Terreno ($2)" at bounding box center [728, 209] width 41 height 8
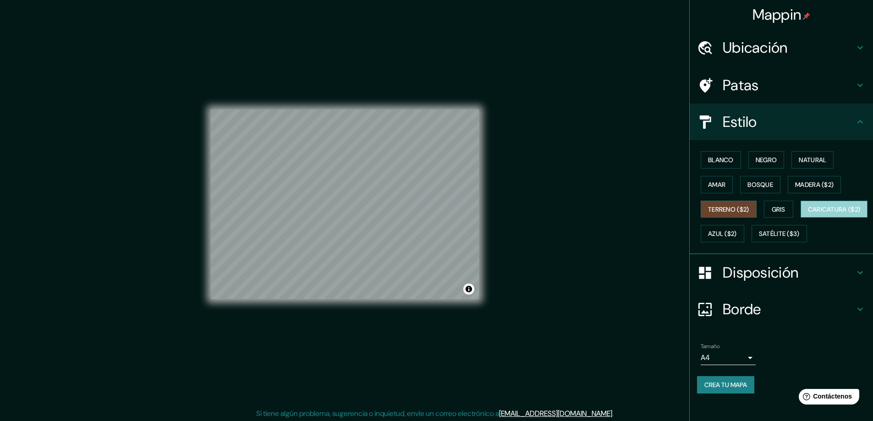
click at [808, 215] on font "Caricatura ($2)" at bounding box center [834, 210] width 53 height 12
click at [737, 233] on font "Azul ($2)" at bounding box center [722, 234] width 29 height 8
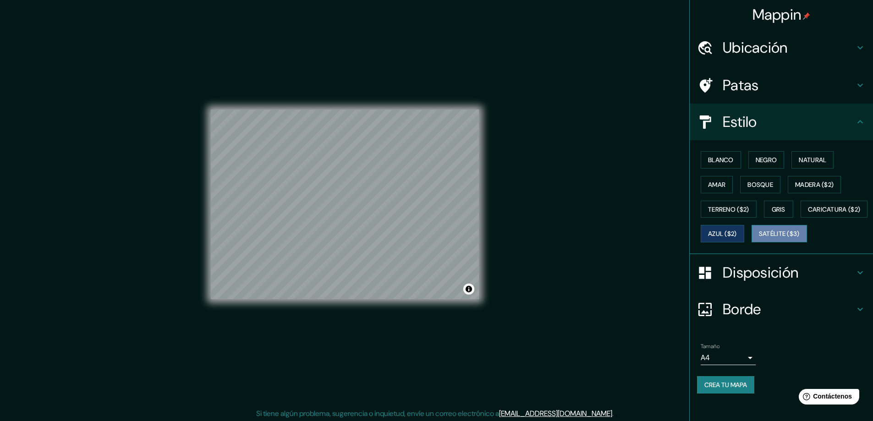
click at [759, 238] on font "Satélite ($3)" at bounding box center [779, 234] width 41 height 8
click at [756, 162] on font "Negro" at bounding box center [767, 160] width 22 height 8
click at [708, 158] on font "Blanco" at bounding box center [721, 160] width 26 height 8
click at [749, 159] on button "Negro" at bounding box center [767, 159] width 36 height 17
click at [801, 156] on font "Natural" at bounding box center [813, 160] width 28 height 8
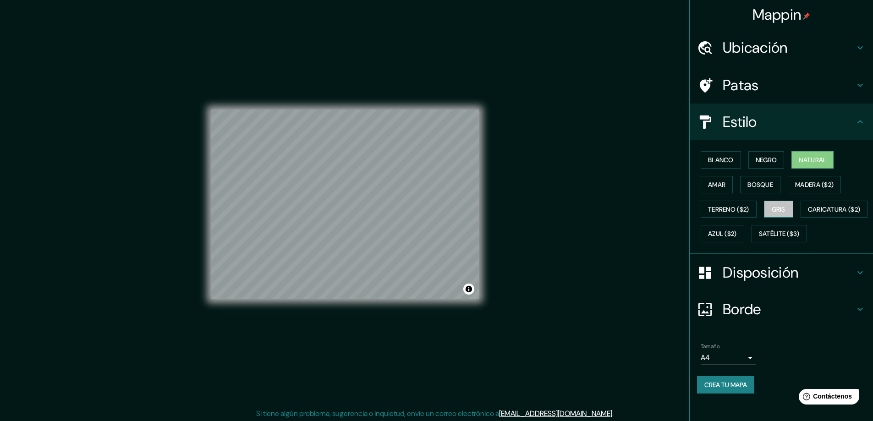
click at [778, 204] on font "Gris" at bounding box center [779, 210] width 14 height 12
click at [725, 160] on font "Blanco" at bounding box center [721, 160] width 26 height 8
click at [769, 159] on font "Negro" at bounding box center [767, 160] width 22 height 8
click at [737, 233] on font "Azul ($2)" at bounding box center [722, 234] width 29 height 8
click at [760, 182] on font "Bosque" at bounding box center [761, 185] width 26 height 8
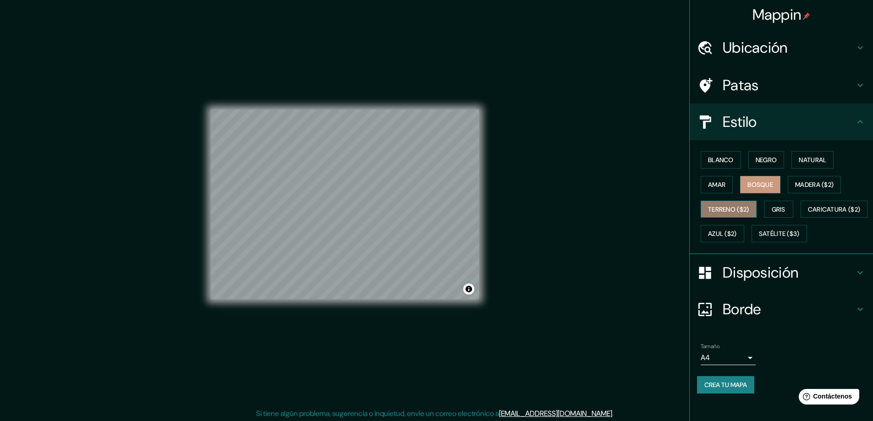
click at [733, 208] on font "Terreno ($2)" at bounding box center [728, 209] width 41 height 8
click at [798, 182] on font "Madera ($2)" at bounding box center [814, 185] width 39 height 8
click at [776, 157] on button "Negro" at bounding box center [767, 159] width 36 height 17
click at [804, 156] on font "Natural" at bounding box center [813, 160] width 28 height 8
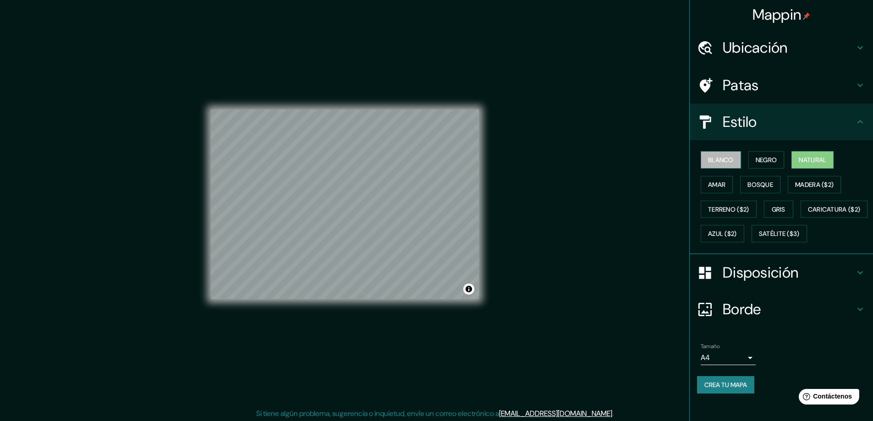
click at [716, 159] on font "Blanco" at bounding box center [721, 160] width 26 height 8
click at [712, 183] on font "Amar" at bounding box center [716, 185] width 17 height 8
click at [716, 212] on font "Terreno ($2)" at bounding box center [728, 209] width 41 height 8
click at [780, 210] on font "Gris" at bounding box center [779, 209] width 14 height 8
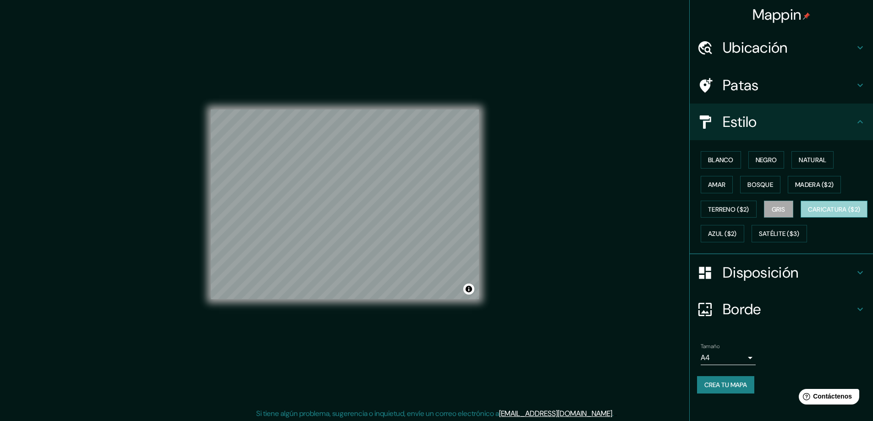
click at [808, 214] on font "Caricatura ($2)" at bounding box center [834, 209] width 53 height 8
click at [737, 232] on font "Azul ($2)" at bounding box center [722, 234] width 29 height 8
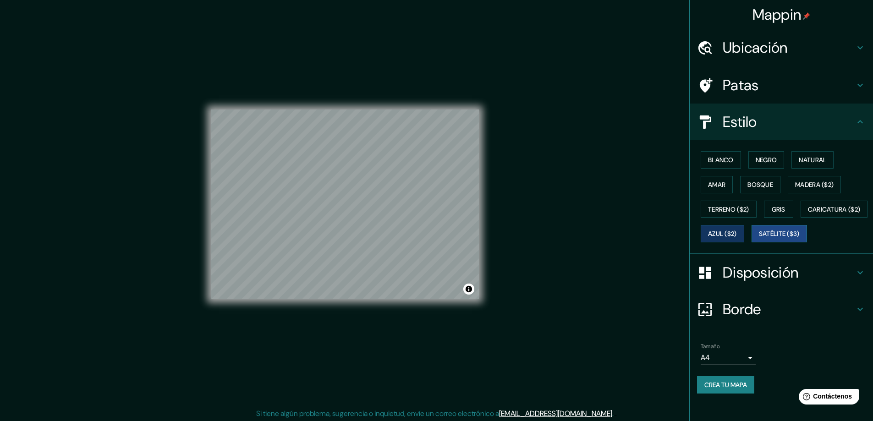
click at [759, 238] on font "Satélite ($3)" at bounding box center [779, 234] width 41 height 8
click at [733, 161] on button "Blanco" at bounding box center [721, 159] width 40 height 17
click at [770, 165] on font "Negro" at bounding box center [767, 160] width 22 height 12
click at [804, 159] on font "Natural" at bounding box center [813, 160] width 28 height 8
click at [765, 162] on font "Negro" at bounding box center [767, 160] width 22 height 8
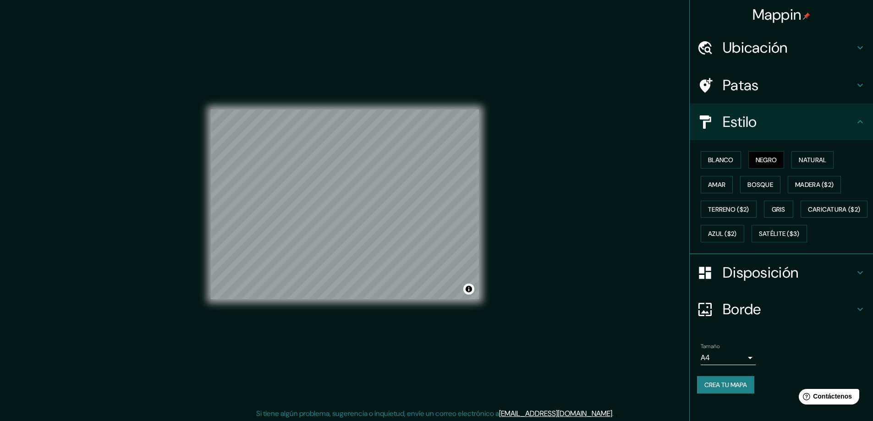
scroll to position [8, 0]
click at [721, 389] on font "Crea tu mapa" at bounding box center [726, 385] width 43 height 8
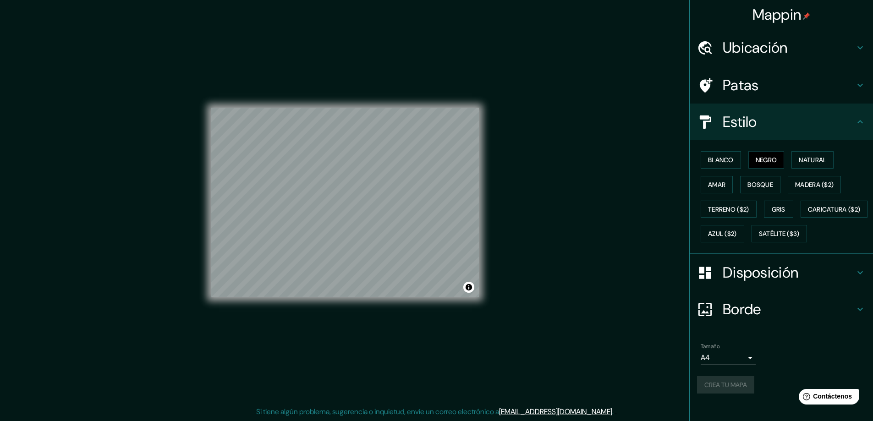
scroll to position [0, 0]
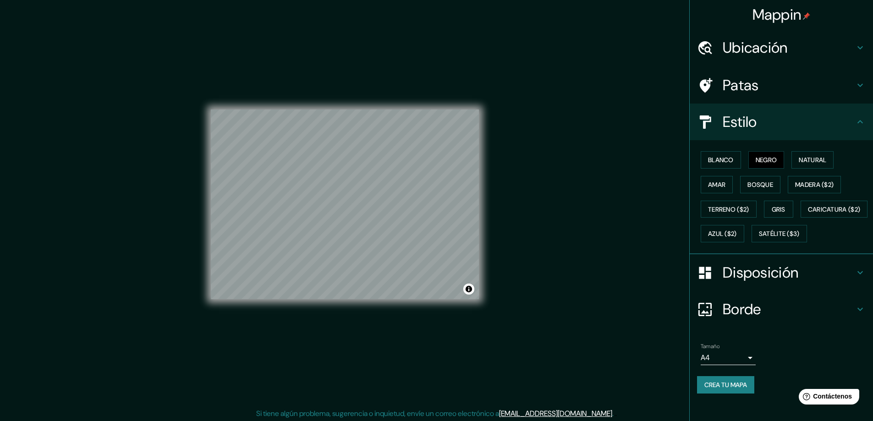
click at [728, 389] on font "Crea tu mapa" at bounding box center [726, 385] width 43 height 8
click at [471, 289] on button "Activar o desactivar atribución" at bounding box center [468, 289] width 11 height 11
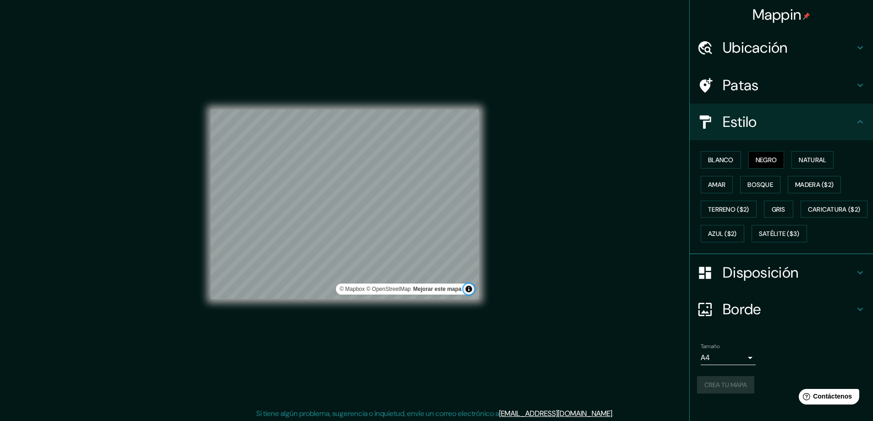
click at [471, 289] on button "Activar o desactivar atribución" at bounding box center [468, 289] width 11 height 11
click at [436, 287] on font "Mejorar este mapa" at bounding box center [438, 289] width 48 height 6
click at [707, 389] on font "Crea tu mapa" at bounding box center [726, 385] width 43 height 8
click at [353, 226] on div at bounding box center [355, 223] width 7 height 7
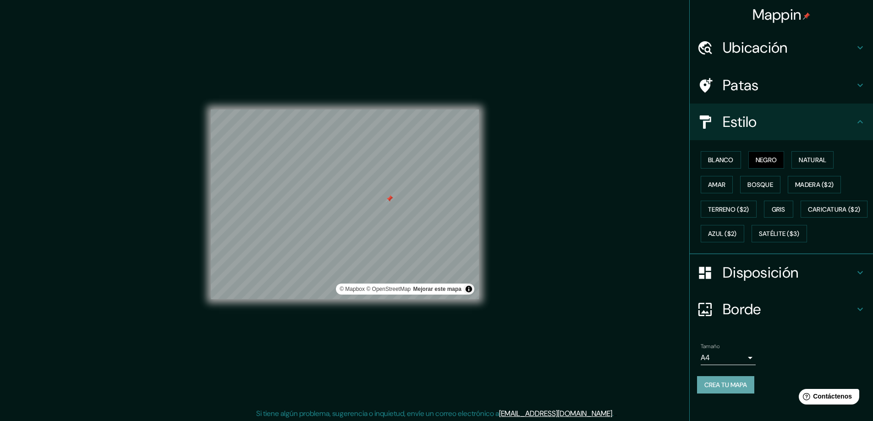
click at [727, 389] on font "Crea tu mapa" at bounding box center [726, 385] width 43 height 8
click at [718, 389] on font "Crea tu mapa" at bounding box center [726, 385] width 43 height 8
click at [390, 200] on div at bounding box center [389, 198] width 7 height 7
click at [807, 158] on font "Natural" at bounding box center [813, 160] width 28 height 12
click at [761, 181] on font "Bosque" at bounding box center [761, 185] width 26 height 8
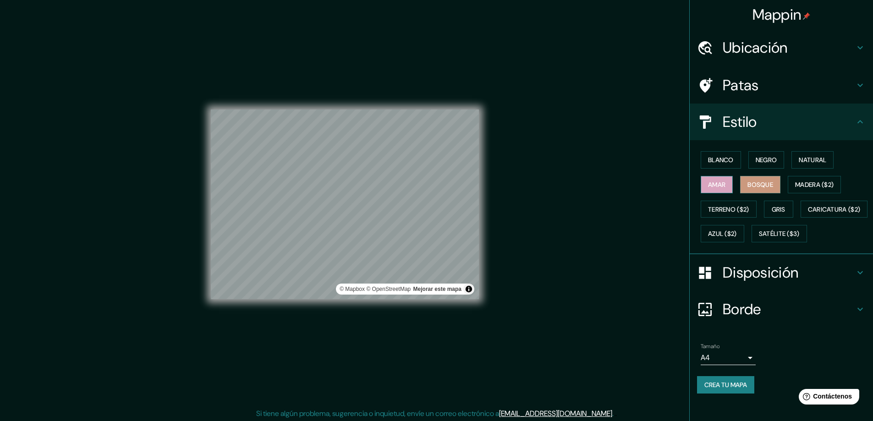
click at [722, 180] on button "Amar" at bounding box center [717, 184] width 32 height 17
click at [722, 205] on font "Terreno ($2)" at bounding box center [728, 209] width 41 height 8
click at [775, 205] on font "Gris" at bounding box center [779, 209] width 14 height 8
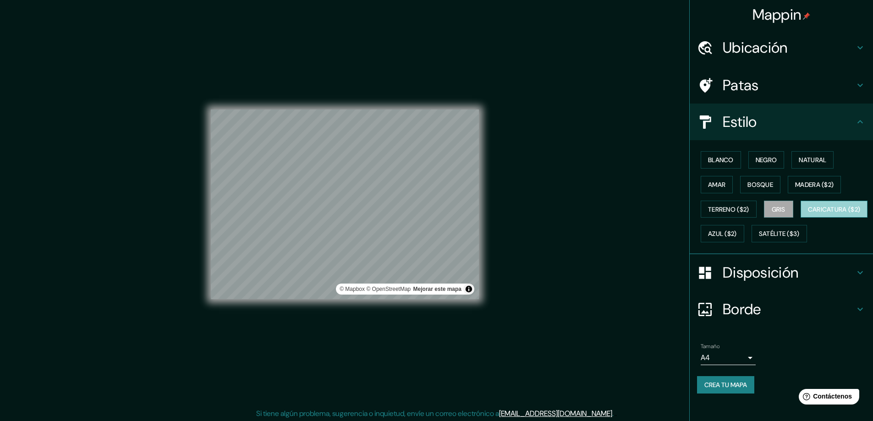
click at [808, 214] on font "Caricatura ($2)" at bounding box center [834, 209] width 53 height 8
click at [737, 230] on font "Azul ($2)" at bounding box center [722, 234] width 29 height 8
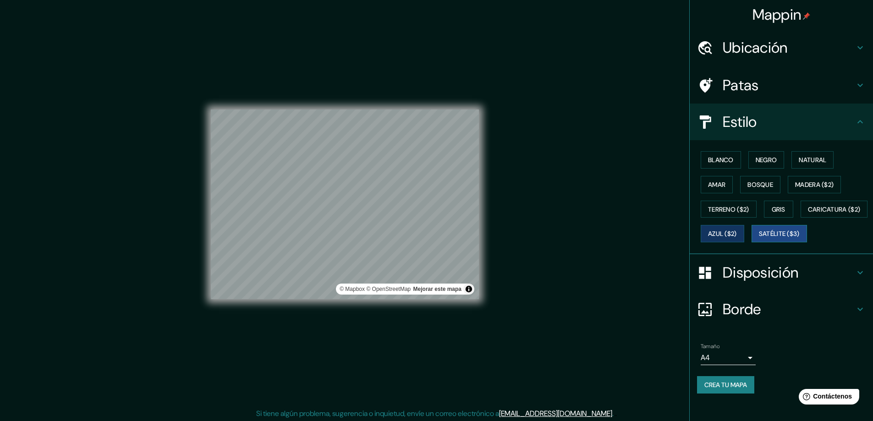
click at [759, 238] on font "Satélite ($3)" at bounding box center [779, 234] width 41 height 8
click at [722, 179] on button "Amar" at bounding box center [717, 184] width 32 height 17
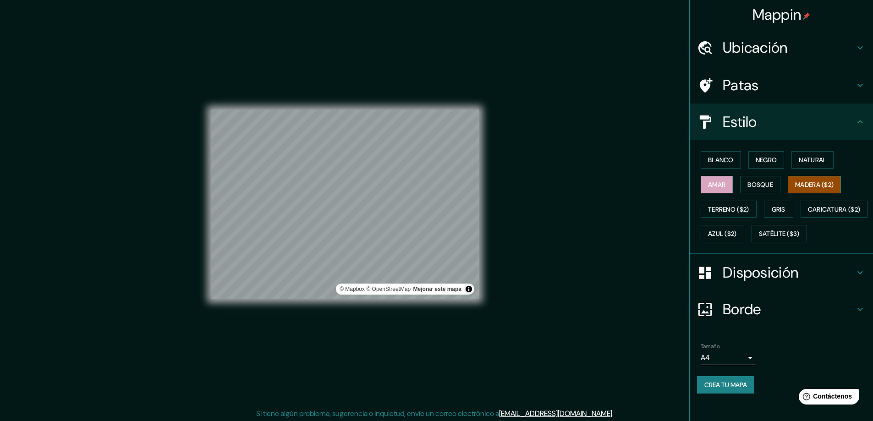
click at [798, 181] on font "Madera ($2)" at bounding box center [814, 185] width 39 height 8
